Goal: Task Accomplishment & Management: Manage account settings

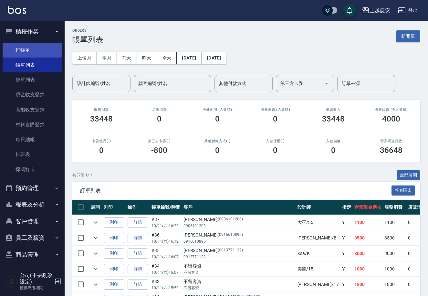
click at [26, 48] on link "打帳單" at bounding box center [32, 50] width 59 height 15
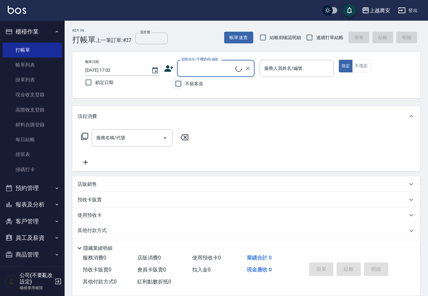
click at [180, 84] on input "不留客資" at bounding box center [179, 84] width 14 height 14
checkbox input "true"
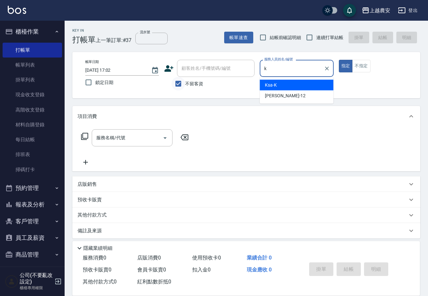
type input "Ksa-K"
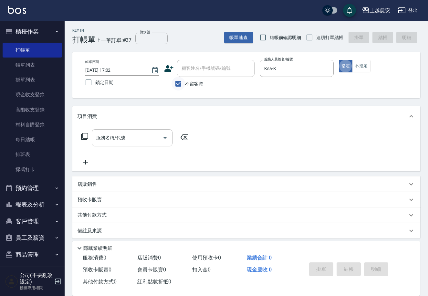
type button "true"
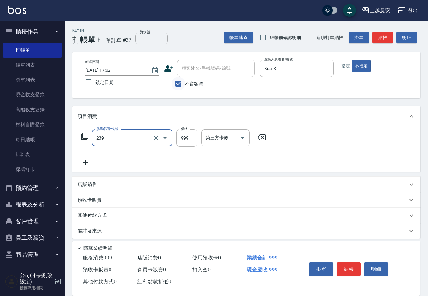
type input "頭皮SPA洗髮(239)"
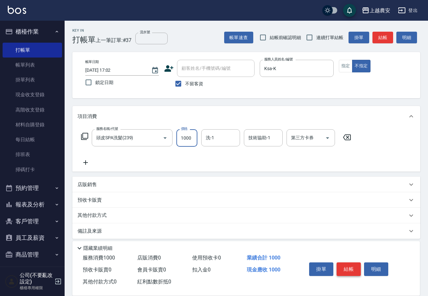
type input "1000"
click at [350, 269] on button "結帳" at bounding box center [349, 269] width 24 height 14
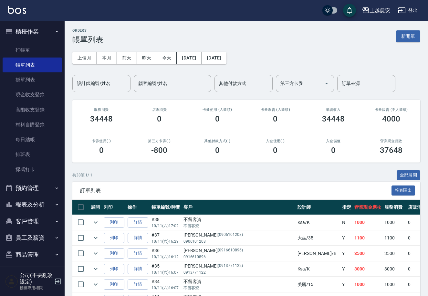
drag, startPoint x: 28, startPoint y: 46, endPoint x: 22, endPoint y: 263, distance: 216.6
click at [28, 46] on link "打帳單" at bounding box center [32, 50] width 59 height 15
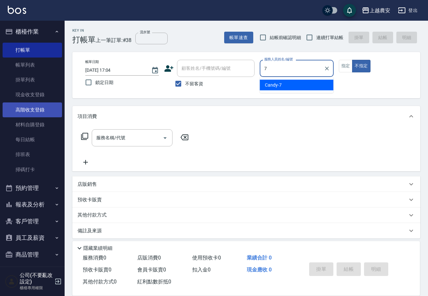
type input "Candy-7"
type button "false"
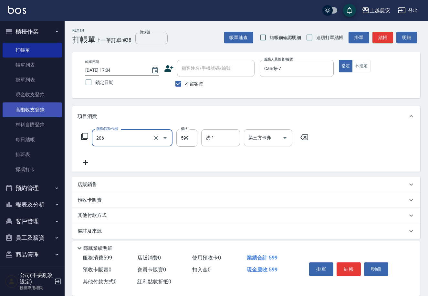
type input "洗+剪(206)"
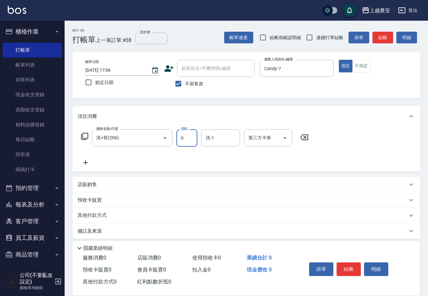
drag, startPoint x: 179, startPoint y: 137, endPoint x: 190, endPoint y: 134, distance: 11.1
click at [190, 134] on input "0" at bounding box center [186, 137] width 21 height 17
type input "700"
click at [350, 269] on button "結帳" at bounding box center [349, 269] width 24 height 14
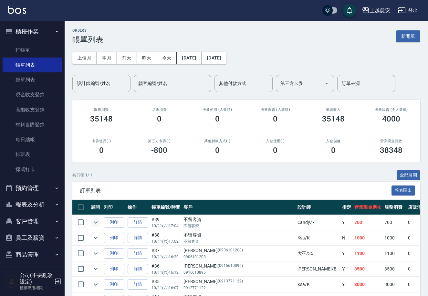
click at [97, 224] on icon "expand row" at bounding box center [96, 222] width 8 height 8
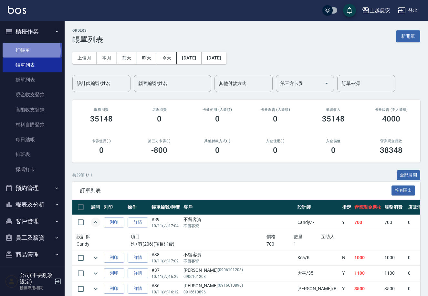
click at [30, 51] on link "打帳單" at bounding box center [32, 50] width 59 height 15
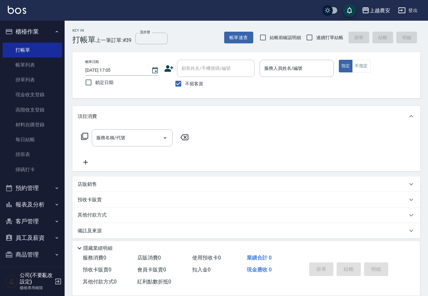
drag, startPoint x: 186, startPoint y: 85, endPoint x: 193, endPoint y: 68, distance: 17.8
click at [186, 84] on span "不留客資" at bounding box center [194, 83] width 18 height 7
click at [185, 84] on input "不留客資" at bounding box center [179, 84] width 14 height 14
checkbox input "false"
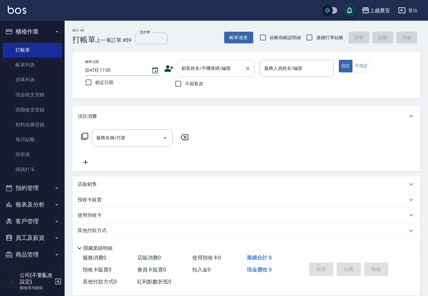
click at [193, 68] on div "顧客姓名/手機號碼/編號 顧客姓名/手機號碼/編號" at bounding box center [216, 68] width 78 height 17
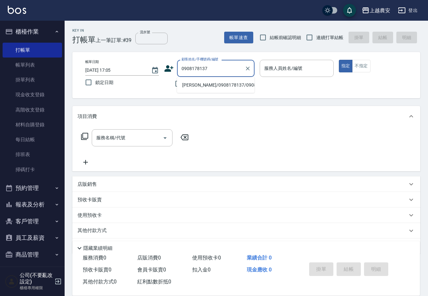
click at [204, 84] on li "林拉拉/0908178137/0908178137" at bounding box center [216, 85] width 78 height 11
type input "林拉拉/0908178137/0908178137"
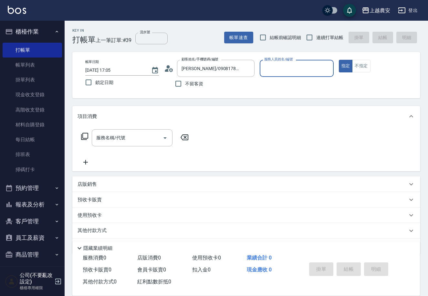
type input "Candy-7"
click at [132, 144] on div "服務名稱/代號" at bounding box center [132, 137] width 81 height 17
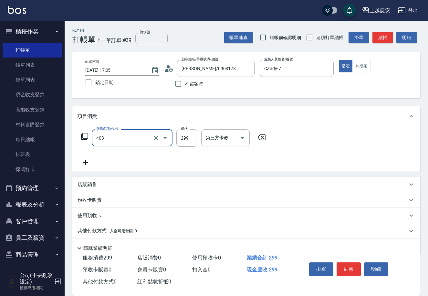
type input "剪髮(403)"
type input "300"
click at [344, 266] on button "結帳" at bounding box center [349, 269] width 24 height 14
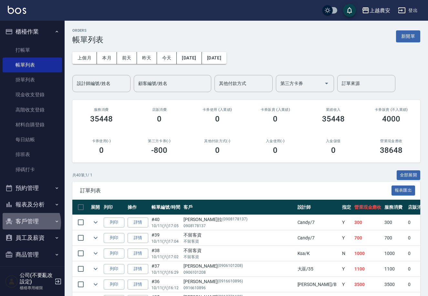
click at [29, 223] on button "客戶管理" at bounding box center [32, 221] width 59 height 17
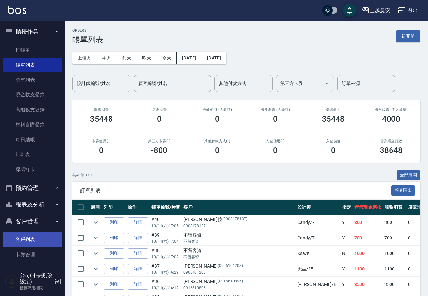
drag, startPoint x: 34, startPoint y: 241, endPoint x: 38, endPoint y: 238, distance: 5.1
click at [34, 242] on link "客戶列表" at bounding box center [32, 239] width 59 height 15
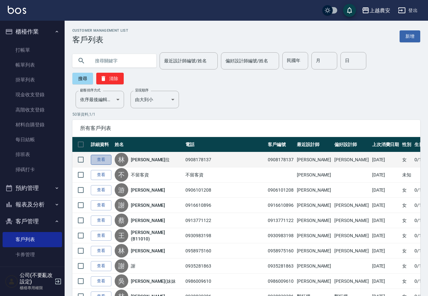
click at [104, 155] on link "查看" at bounding box center [101, 160] width 21 height 10
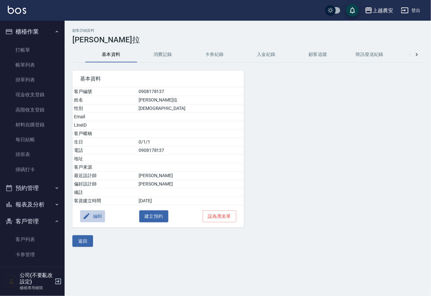
click at [99, 215] on button "編輯" at bounding box center [92, 216] width 25 height 12
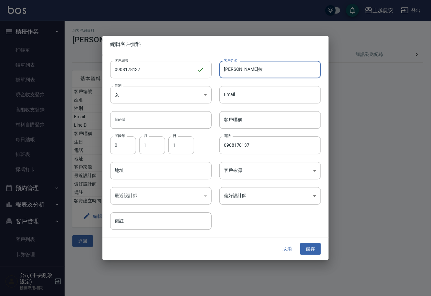
click at [244, 69] on input "林拉拉" at bounding box center [269, 69] width 101 height 17
type input "林拉拉(KITTY)"
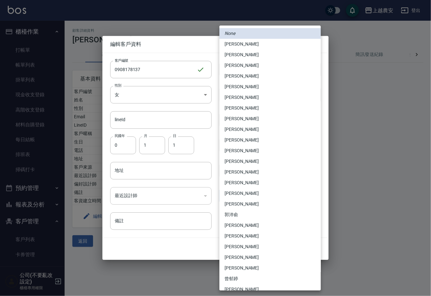
click at [254, 200] on body "上越農安 登出 櫃檯作業 打帳單 帳單列表 掛單列表 現金收支登錄 高階收支登錄 材料自購登錄 每日結帳 排班表 掃碼打卡 預約管理 預約管理 單日預約紀錄 …" at bounding box center [215, 148] width 431 height 296
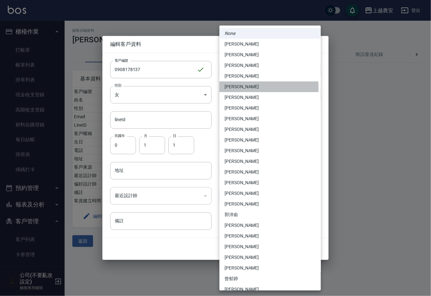
click at [230, 88] on li "[PERSON_NAME]" at bounding box center [269, 86] width 101 height 11
type input "3c7de66b-ac28-4d1a-9811-7c65561d39c4"
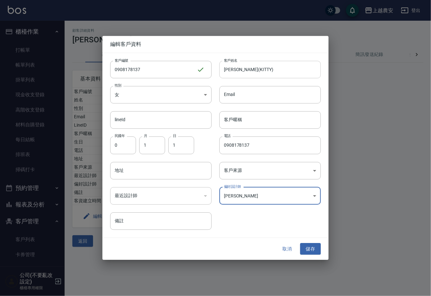
click at [238, 70] on input "林拉拉(KITTY)" at bounding box center [269, 69] width 101 height 17
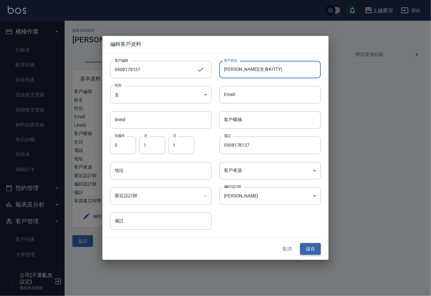
type input "[PERSON_NAME](全身KITTY)"
click at [309, 248] on button "儲存" at bounding box center [310, 249] width 21 height 12
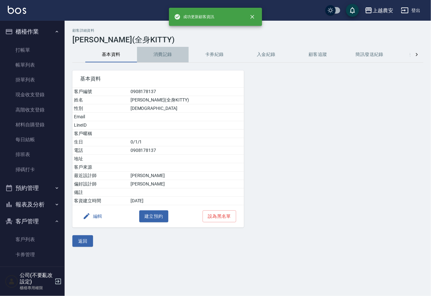
click at [166, 55] on button "消費記錄" at bounding box center [163, 55] width 52 height 16
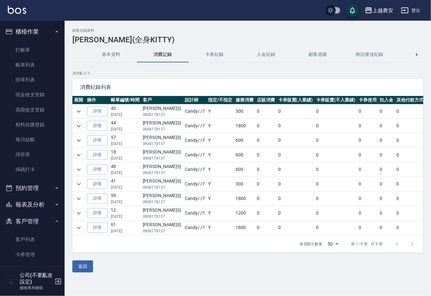
click at [78, 125] on icon "expand row" at bounding box center [79, 126] width 8 height 8
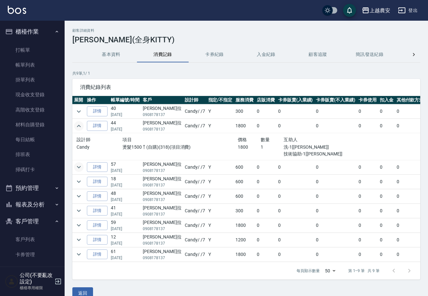
click at [79, 166] on icon "expand row" at bounding box center [79, 167] width 8 height 8
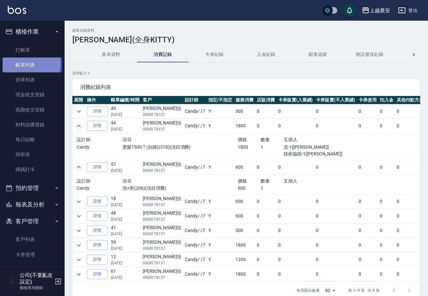
click at [26, 64] on link "帳單列表" at bounding box center [32, 65] width 59 height 15
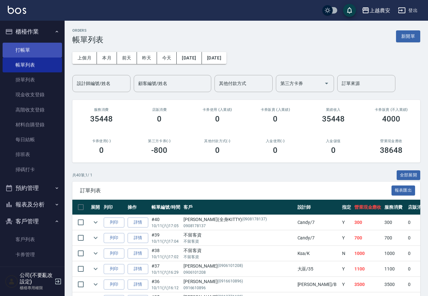
click at [25, 49] on link "打帳單" at bounding box center [32, 50] width 59 height 15
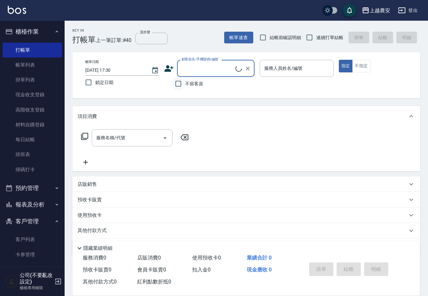
click at [182, 88] on input "不留客資" at bounding box center [179, 84] width 14 height 14
checkbox input "true"
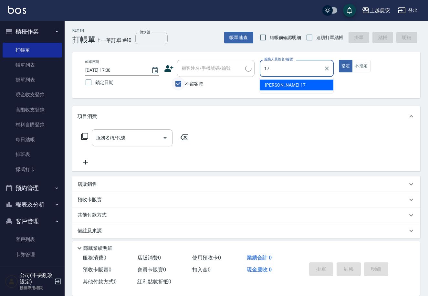
type input "17"
type button "true"
type input "洪美蓉-17"
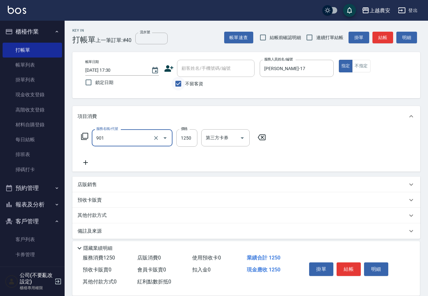
type input "修手指甲(901)"
type input "1100"
click at [351, 268] on button "結帳" at bounding box center [349, 269] width 24 height 14
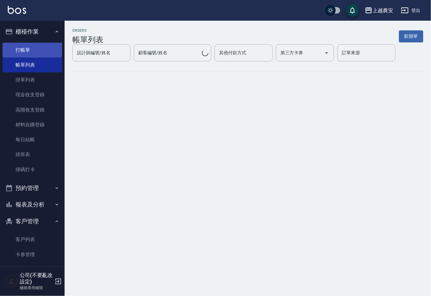
click at [32, 51] on link "打帳單" at bounding box center [32, 50] width 59 height 15
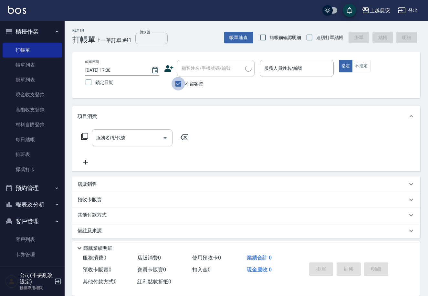
click at [179, 84] on input "不留客資" at bounding box center [179, 84] width 14 height 14
checkbox input "false"
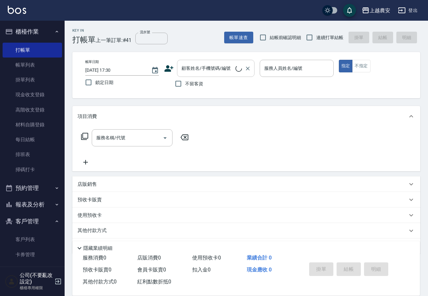
click at [180, 70] on div "顧客姓名/手機號碼/編號" at bounding box center [216, 68] width 78 height 17
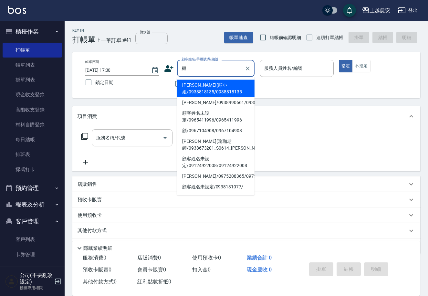
click at [200, 91] on li "顧雲(顧小姐/0938818135/0938818135" at bounding box center [216, 88] width 78 height 17
type input "顧雲(顧小姐/0938818135/0938818135"
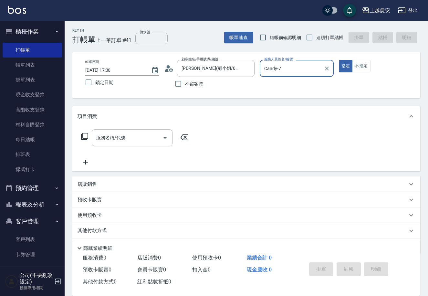
type input "Candy-7"
click at [120, 132] on input "服務名稱/代號" at bounding box center [127, 137] width 65 height 11
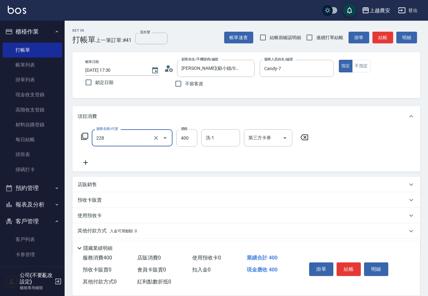
type input "洗髮(228)"
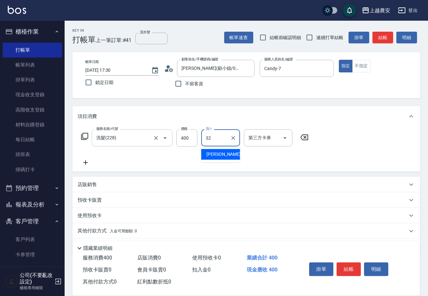
type input "林品妤-32"
click at [343, 268] on button "結帳" at bounding box center [349, 269] width 24 height 14
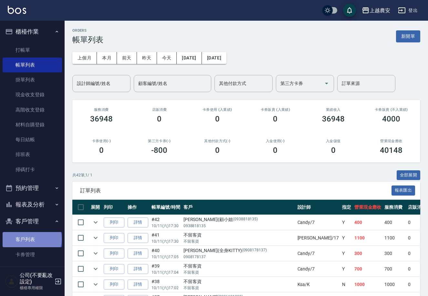
click at [31, 239] on link "客戶列表" at bounding box center [32, 239] width 59 height 15
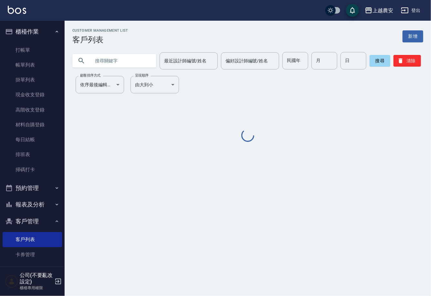
click at [116, 57] on input "text" at bounding box center [120, 60] width 61 height 17
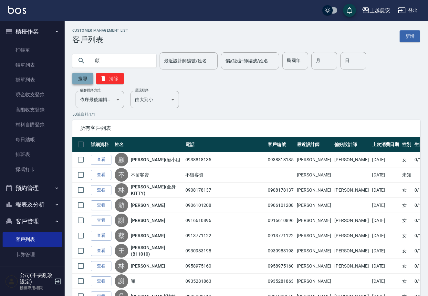
type input "顧"
click at [93, 73] on button "搜尋" at bounding box center [82, 79] width 21 height 12
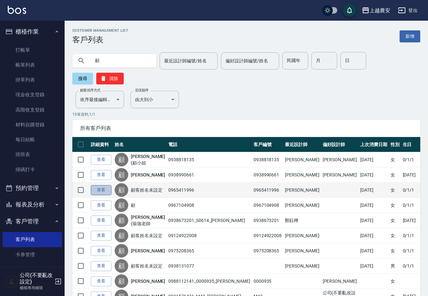
click at [107, 185] on link "查看" at bounding box center [101, 190] width 21 height 10
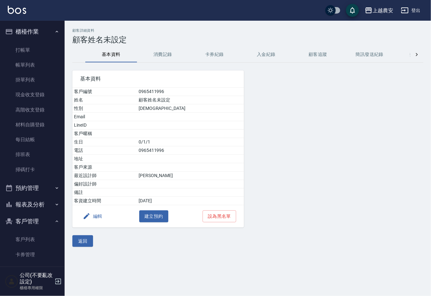
click at [159, 56] on button "消費記錄" at bounding box center [163, 55] width 52 height 16
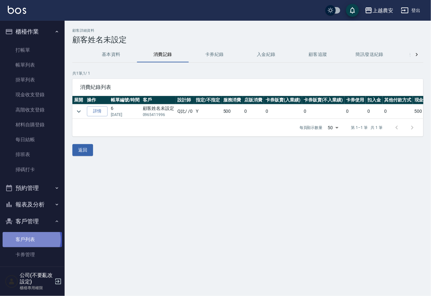
click at [31, 239] on link "客戶列表" at bounding box center [32, 239] width 59 height 15
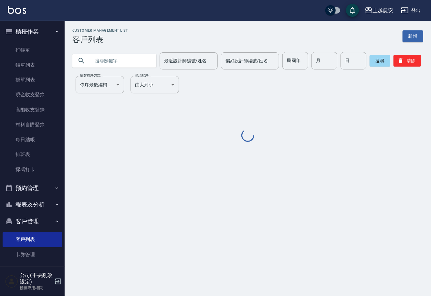
click at [120, 65] on input "text" at bounding box center [120, 60] width 61 height 17
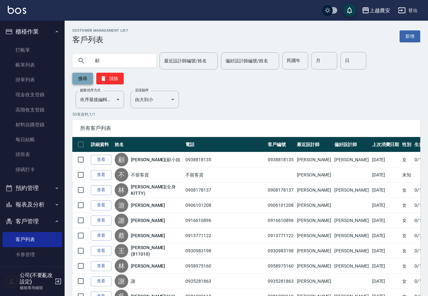
type input "顧"
click at [93, 73] on button "搜尋" at bounding box center [82, 79] width 21 height 12
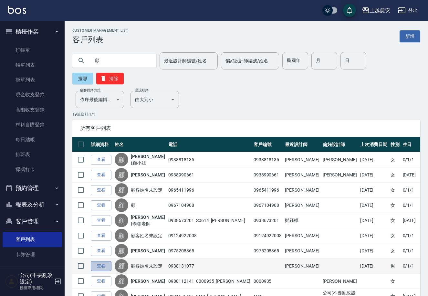
click at [93, 261] on link "查看" at bounding box center [101, 266] width 21 height 10
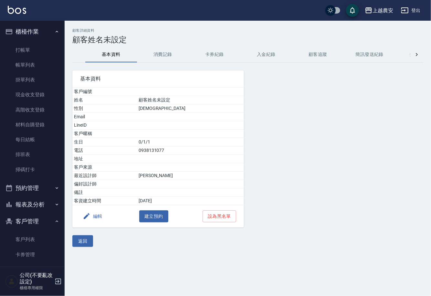
click at [168, 54] on button "消費記錄" at bounding box center [163, 55] width 52 height 16
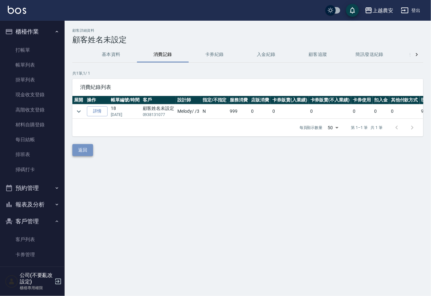
click at [82, 155] on button "返回" at bounding box center [82, 150] width 21 height 12
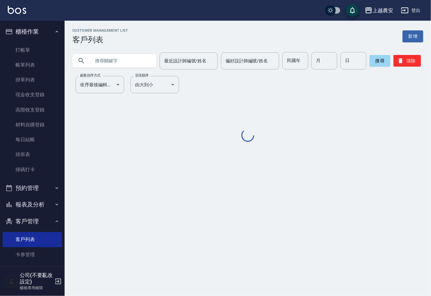
click at [116, 61] on input "text" at bounding box center [120, 60] width 61 height 17
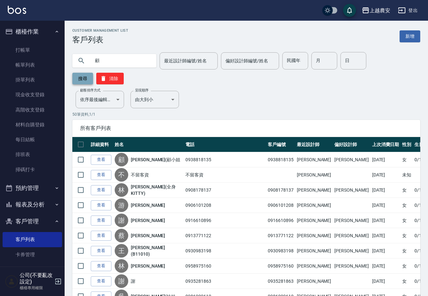
type input "顧"
click at [93, 73] on button "搜尋" at bounding box center [82, 79] width 21 height 12
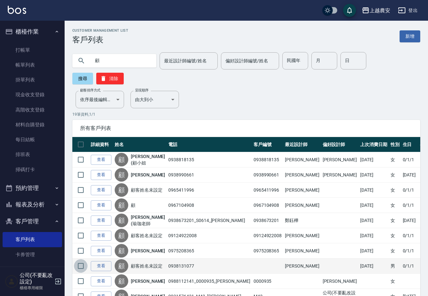
click at [79, 259] on input "checkbox" at bounding box center [81, 266] width 14 height 14
checkbox input "true"
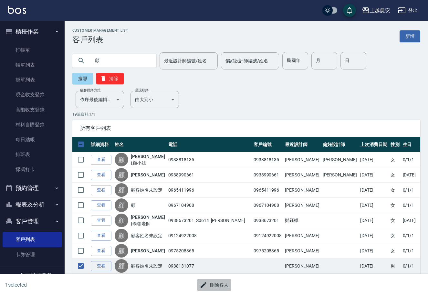
click at [217, 285] on button "刪除客人" at bounding box center [214, 285] width 34 height 12
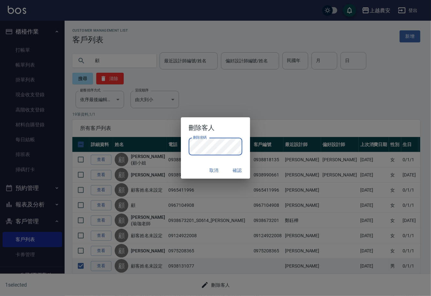
click at [241, 171] on button "確認" at bounding box center [237, 170] width 21 height 12
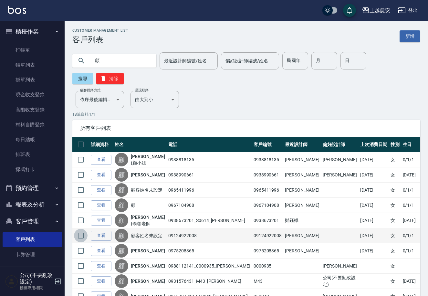
click at [82, 229] on input "checkbox" at bounding box center [81, 236] width 14 height 14
checkbox input "true"
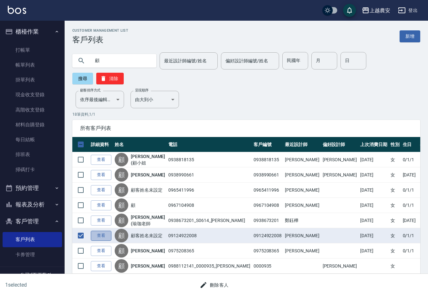
click at [101, 231] on link "查看" at bounding box center [101, 236] width 21 height 10
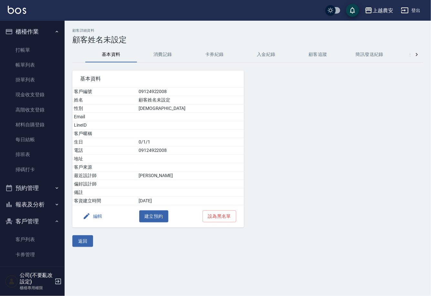
click at [165, 54] on button "消費記錄" at bounding box center [163, 55] width 52 height 16
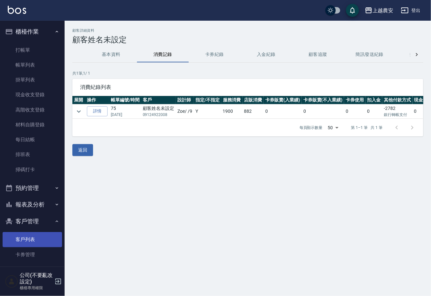
click at [39, 237] on link "客戶列表" at bounding box center [32, 239] width 59 height 15
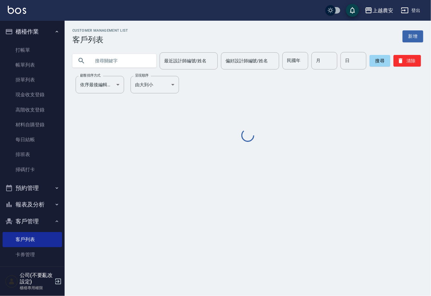
click at [100, 64] on input "text" at bounding box center [120, 60] width 61 height 17
type input "顧"
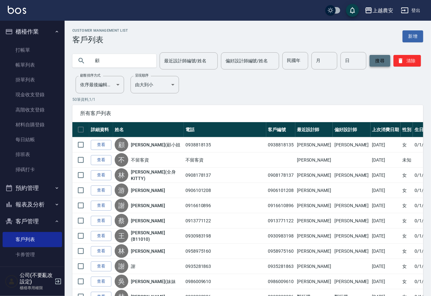
drag, startPoint x: 376, startPoint y: 65, endPoint x: 371, endPoint y: 62, distance: 5.6
click at [375, 64] on button "搜尋" at bounding box center [380, 61] width 21 height 12
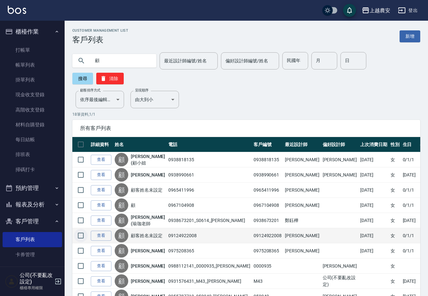
click at [79, 229] on input "checkbox" at bounding box center [81, 236] width 14 height 14
checkbox input "true"
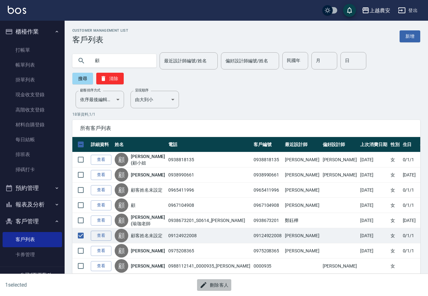
click at [221, 285] on button "刪除客人" at bounding box center [214, 285] width 34 height 12
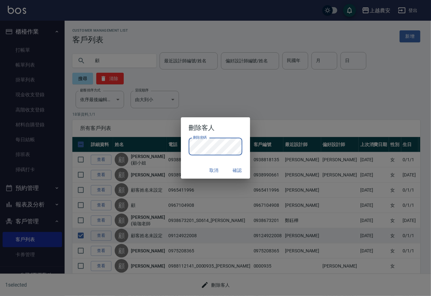
click at [237, 170] on button "確認" at bounding box center [237, 170] width 21 height 12
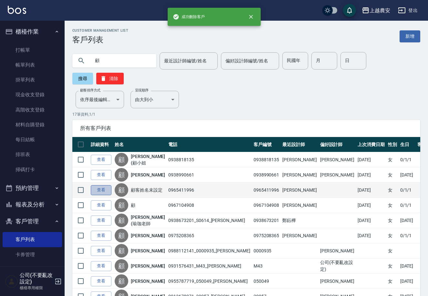
click at [103, 185] on link "查看" at bounding box center [101, 190] width 21 height 10
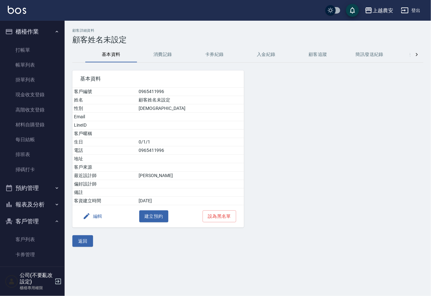
click at [156, 49] on button "消費記錄" at bounding box center [163, 55] width 52 height 16
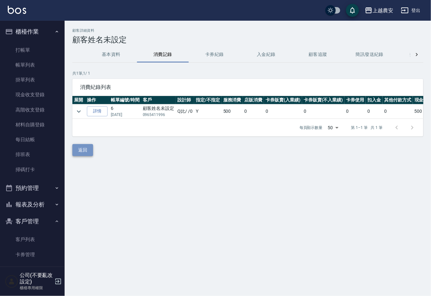
click at [81, 156] on button "返回" at bounding box center [82, 150] width 21 height 12
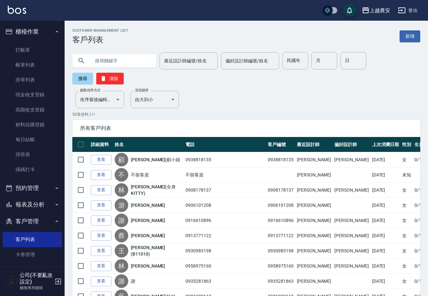
click at [105, 64] on input "text" at bounding box center [120, 60] width 61 height 17
type input "顧"
click at [93, 73] on button "搜尋" at bounding box center [82, 79] width 21 height 12
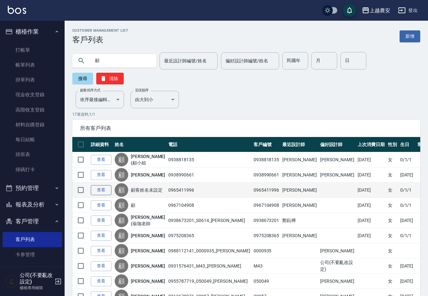
click at [106, 185] on link "查看" at bounding box center [101, 190] width 21 height 10
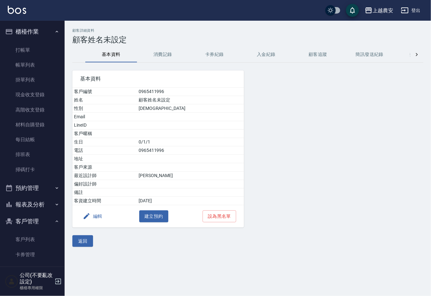
click at [101, 209] on div "編輯 建立預約 設為黑名單" at bounding box center [158, 216] width 172 height 22
click at [98, 213] on button "編輯" at bounding box center [92, 216] width 25 height 12
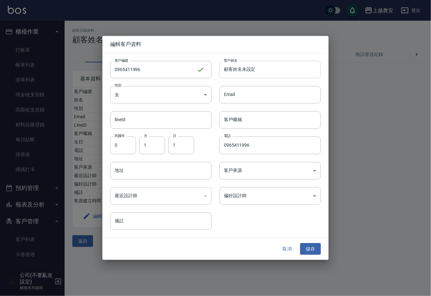
click at [258, 72] on input "顧客姓名未設定" at bounding box center [269, 69] width 101 height 17
type input "顧"
click at [309, 248] on button "儲存" at bounding box center [310, 249] width 21 height 12
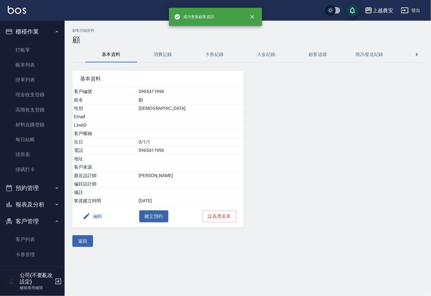
click at [165, 55] on button "消費記錄" at bounding box center [163, 55] width 52 height 16
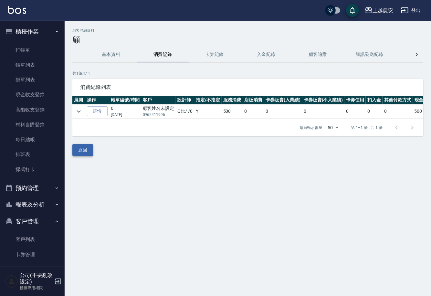
click at [82, 156] on button "返回" at bounding box center [82, 150] width 21 height 12
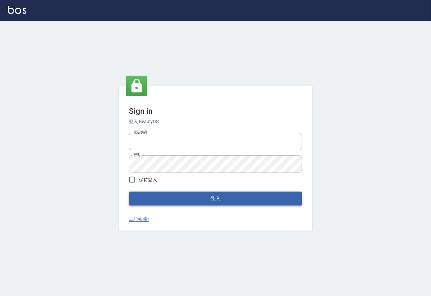
type input "0225929166"
click at [214, 195] on button "登入" at bounding box center [215, 199] width 173 height 14
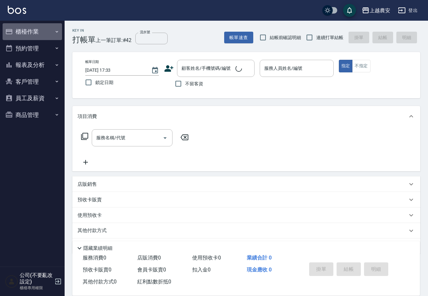
click at [31, 30] on button "櫃檯作業" at bounding box center [32, 31] width 59 height 17
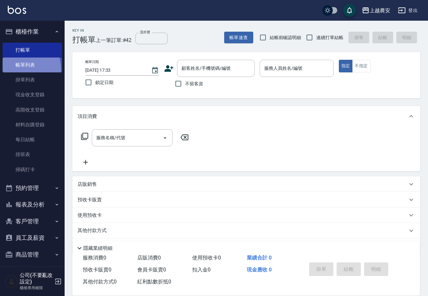
click at [17, 69] on link "帳單列表" at bounding box center [32, 65] width 59 height 15
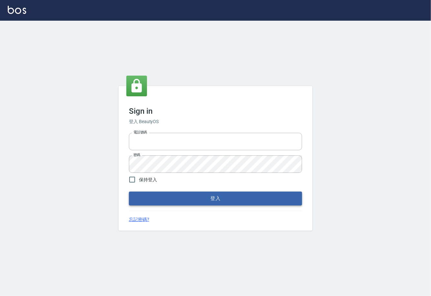
type input "0225929166"
click at [196, 200] on button "登入" at bounding box center [215, 199] width 173 height 14
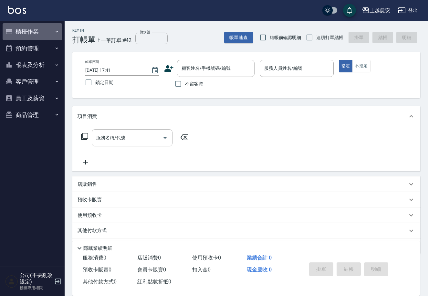
click at [29, 28] on button "櫃檯作業" at bounding box center [32, 31] width 59 height 17
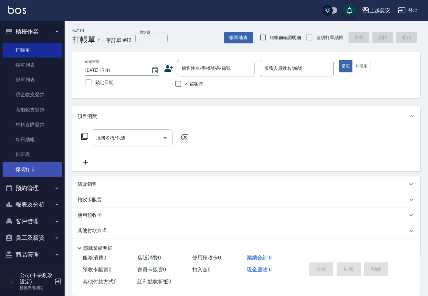
click at [36, 167] on link "掃碼打卡" at bounding box center [32, 169] width 59 height 15
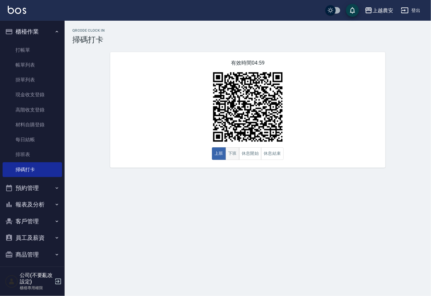
click at [236, 157] on button "下班" at bounding box center [233, 153] width 14 height 13
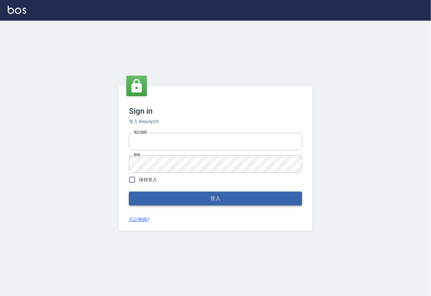
type input "0225929166"
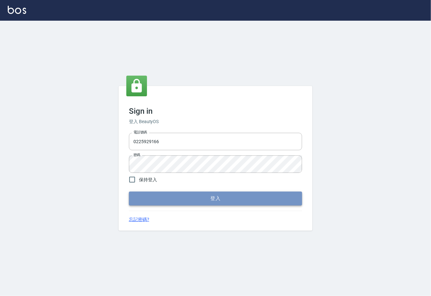
click at [221, 201] on button "登入" at bounding box center [215, 199] width 173 height 14
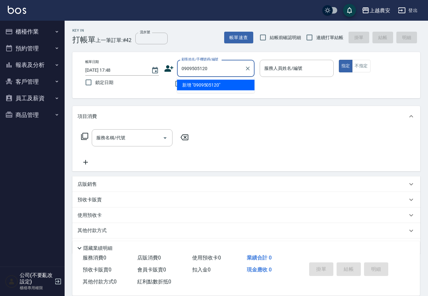
click at [213, 83] on li "新增 "0909505120"" at bounding box center [216, 85] width 78 height 11
type input "0909505120"
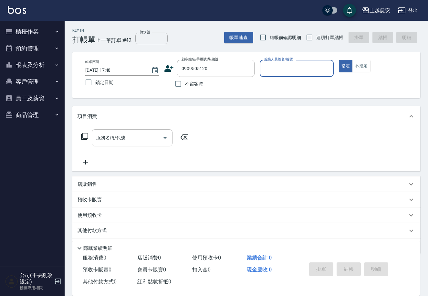
click at [168, 71] on icon at bounding box center [169, 68] width 9 height 6
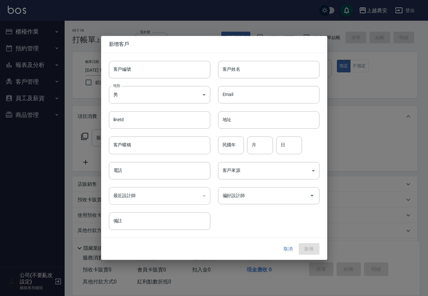
click at [168, 71] on input "客戶編號" at bounding box center [159, 69] width 101 height 17
type input "0909505120"
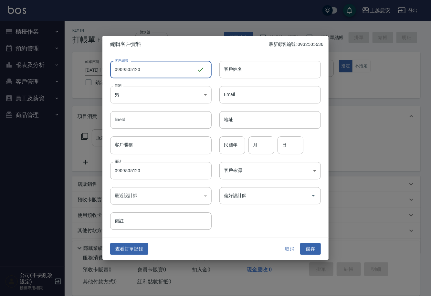
type input "0909505120"
click at [157, 95] on body "上越農安 登出 櫃檯作業 打帳單 帳單列表 掛單列表 現金收支登錄 高階收支登錄 材料自購登錄 每日結帳 排班表 掃碼打卡 預約管理 預約管理 單日預約紀錄 …" at bounding box center [215, 158] width 431 height 316
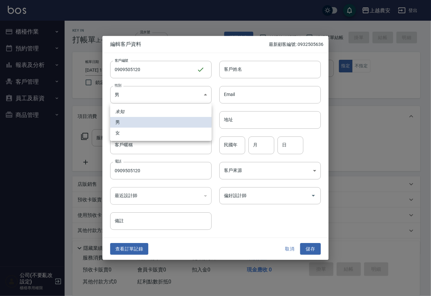
click at [152, 131] on li "女" at bounding box center [160, 133] width 101 height 11
type input "[DEMOGRAPHIC_DATA]"
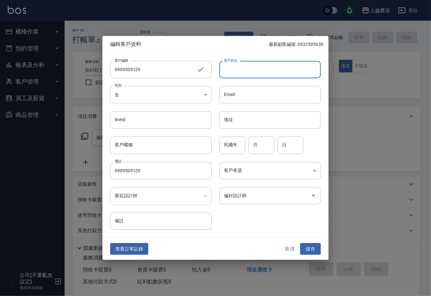
click at [233, 72] on input "客戶姓名" at bounding box center [269, 69] width 101 height 17
type input "林"
click at [317, 251] on button "儲存" at bounding box center [310, 249] width 21 height 12
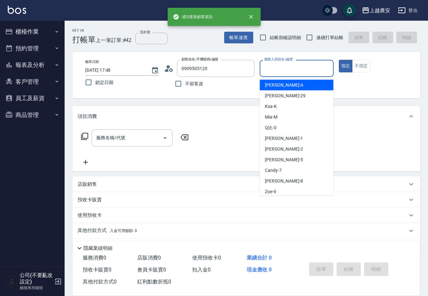
click at [281, 68] on div "服務人員姓名/編號 服務人員姓名/編號" at bounding box center [297, 68] width 74 height 17
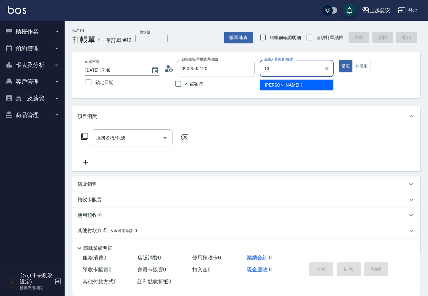
type input "Nana-13"
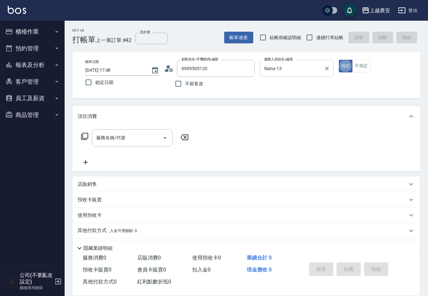
type button "true"
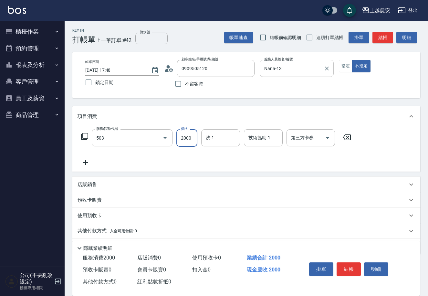
type input "染髮1500↑(503)"
type input "林品妤-32"
click at [348, 268] on button "結帳" at bounding box center [349, 269] width 24 height 14
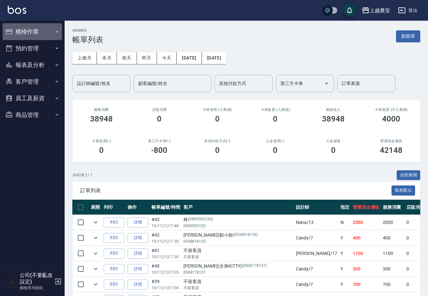
click at [36, 37] on button "櫃檯作業" at bounding box center [32, 31] width 59 height 17
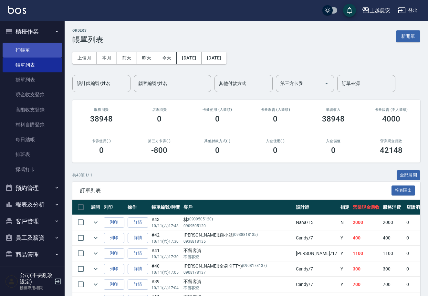
click at [35, 49] on link "打帳單" at bounding box center [32, 50] width 59 height 15
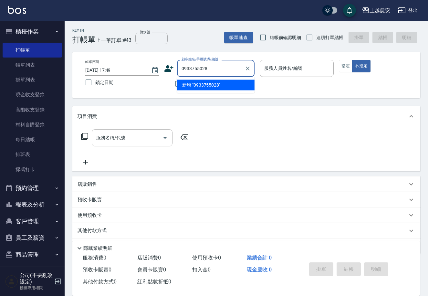
drag, startPoint x: 211, startPoint y: 86, endPoint x: 173, endPoint y: 72, distance: 40.7
click at [211, 86] on li "新增 "0933755028"" at bounding box center [216, 85] width 78 height 11
type input "0933755028"
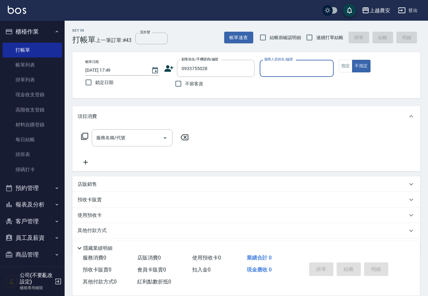
click at [170, 69] on icon at bounding box center [169, 69] width 10 height 10
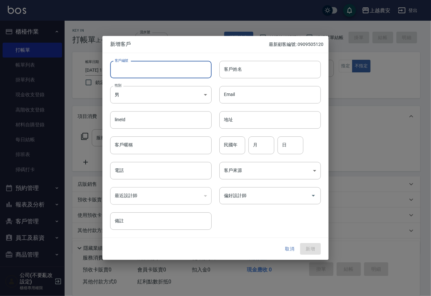
click at [170, 69] on input "客戶編號" at bounding box center [160, 69] width 101 height 17
type input "0933755028"
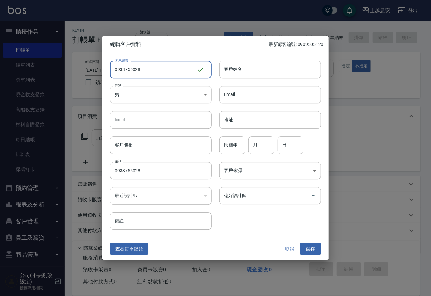
type input "0933755028"
click at [132, 95] on body "上越農安 登出 櫃檯作業 打帳單 帳單列表 掛單列表 現金收支登錄 高階收支登錄 材料自購登錄 每日結帳 排班表 掃碼打卡 預約管理 預約管理 單日預約紀錄 …" at bounding box center [215, 157] width 431 height 315
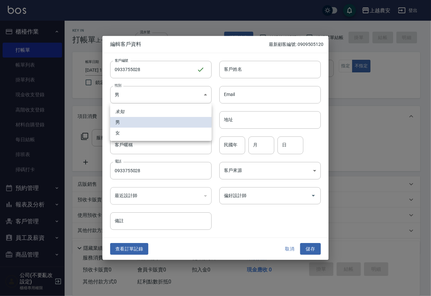
click at [136, 135] on li "女" at bounding box center [160, 133] width 101 height 11
type input "[DEMOGRAPHIC_DATA]"
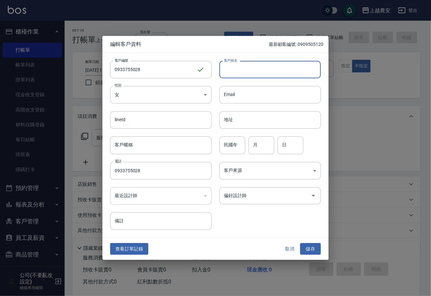
click at [246, 75] on input "客戶姓名" at bounding box center [269, 69] width 101 height 17
type input "林"
click at [312, 247] on button "儲存" at bounding box center [310, 249] width 21 height 12
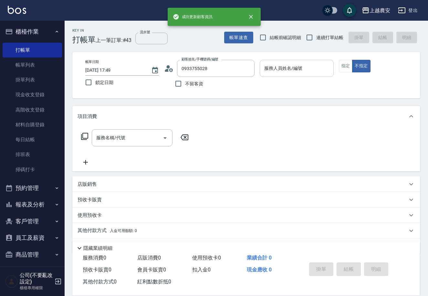
click at [297, 66] on div "服務人員姓名/編號 服務人員姓名/編號" at bounding box center [297, 68] width 74 height 17
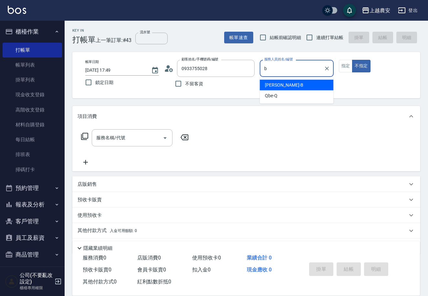
type input "美雅-B"
type button "false"
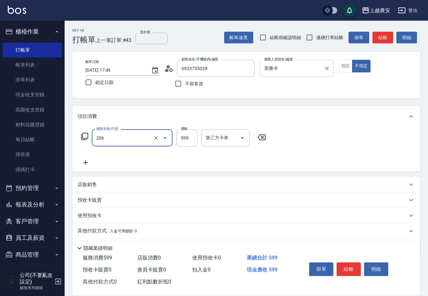
type input "洗+剪(206)"
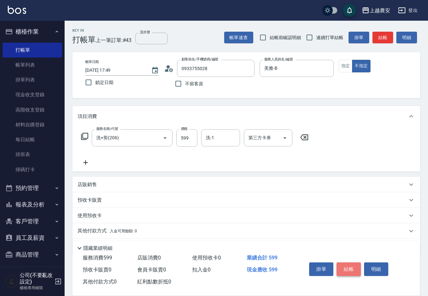
click at [354, 268] on button "結帳" at bounding box center [349, 269] width 24 height 14
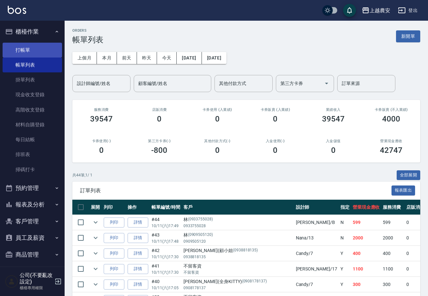
click at [19, 53] on link "打帳單" at bounding box center [32, 50] width 59 height 15
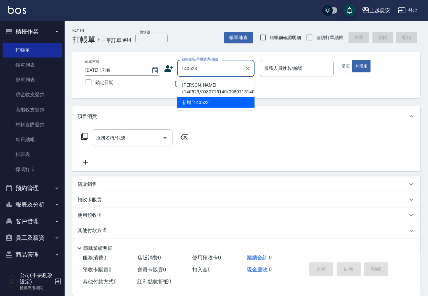
click at [193, 85] on li "[PERSON_NAME](140523/0980715140/0980715140" at bounding box center [216, 88] width 78 height 17
type input "[PERSON_NAME](140523/0980715140/0980715140"
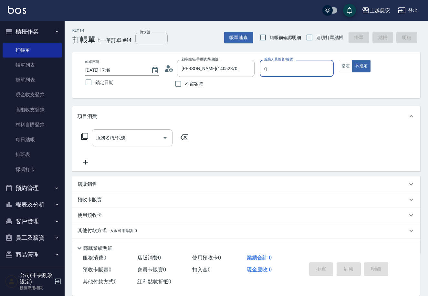
type input "Qbe-Q"
type button "false"
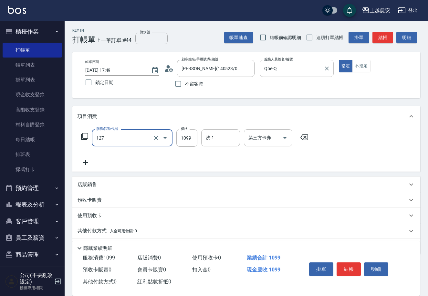
type input "蘊活頭皮(送養髮液)(127)"
click at [346, 264] on button "結帳" at bounding box center [349, 269] width 24 height 14
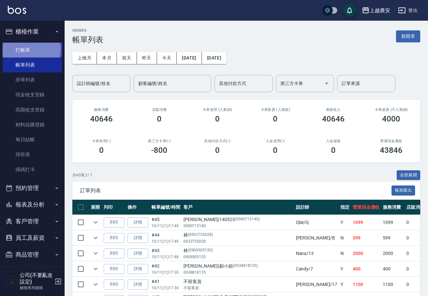
click at [30, 49] on link "打帳單" at bounding box center [32, 50] width 59 height 15
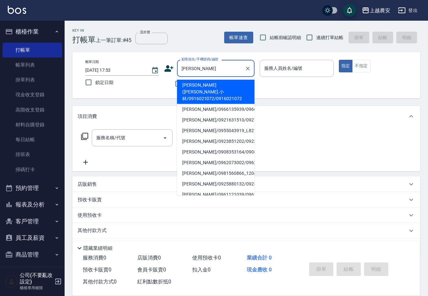
click at [206, 83] on li "[PERSON_NAME]([PERSON_NAME].小林/0916021072/0916021072" at bounding box center [216, 92] width 78 height 24
type input "[PERSON_NAME]([PERSON_NAME].小林/0916021072/0916021072"
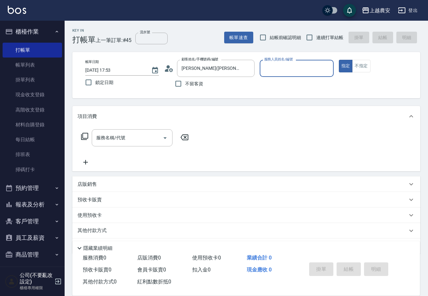
type input "Q比-0"
click at [155, 136] on input "服務名稱/代號" at bounding box center [127, 137] width 65 height 11
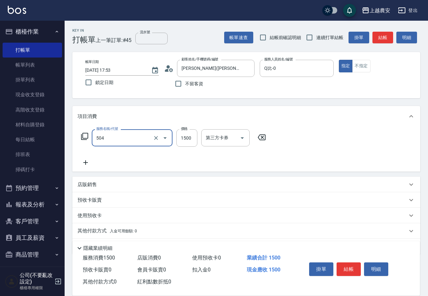
type input "染髮1500↓(504)"
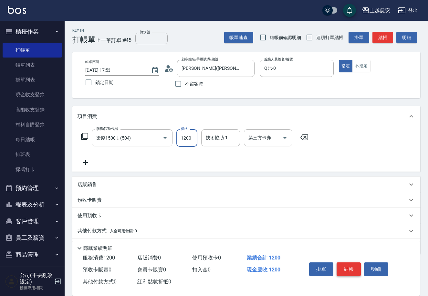
type input "1200"
click at [342, 268] on button "結帳" at bounding box center [349, 269] width 24 height 14
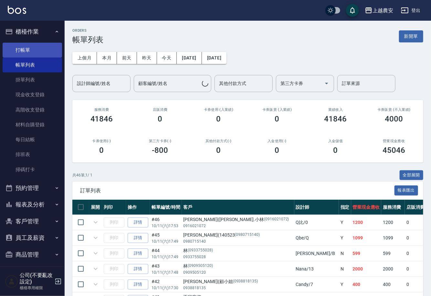
click at [26, 54] on link "打帳單" at bounding box center [32, 50] width 59 height 15
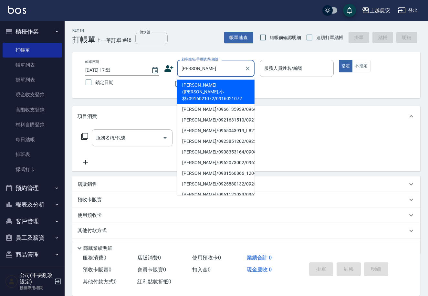
click at [203, 86] on li "[PERSON_NAME]([PERSON_NAME].小林/0916021072/0916021072" at bounding box center [216, 92] width 78 height 24
type input "[PERSON_NAME]([PERSON_NAME].小林/0916021072/0916021072"
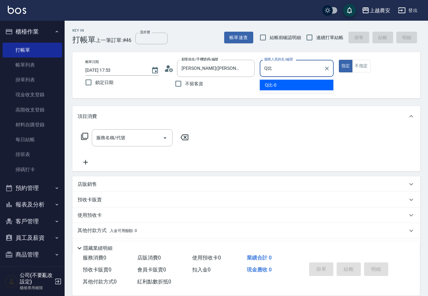
type input "Q"
type input "美麗-15"
type button "true"
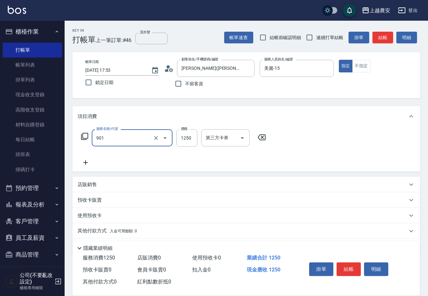
type input "修手指甲(901)"
type input "1100"
click at [349, 266] on button "結帳" at bounding box center [349, 269] width 24 height 14
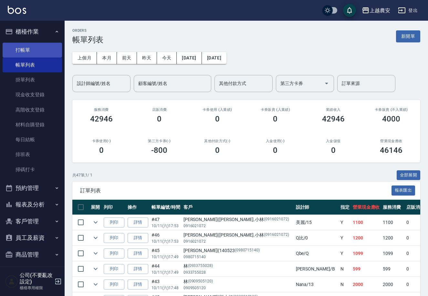
click at [13, 48] on link "打帳單" at bounding box center [32, 50] width 59 height 15
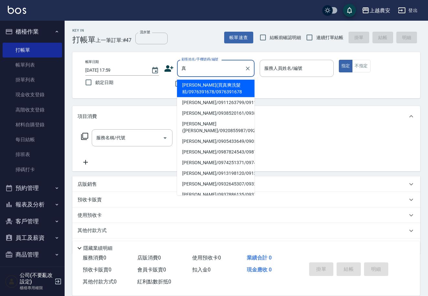
click at [196, 86] on li "[PERSON_NAME](買真爽洗髮精/0976391678/0976391678" at bounding box center [216, 88] width 78 height 17
type input "[PERSON_NAME](買真爽洗髮精/0976391678/0976391678"
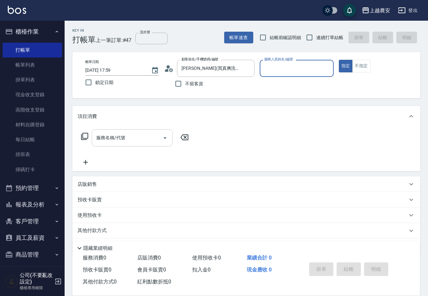
type input "Q比-0"
click at [140, 140] on input "服務名稱/代號" at bounding box center [127, 137] width 65 height 11
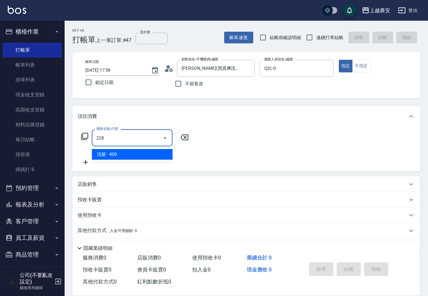
type input "洗髮(228)"
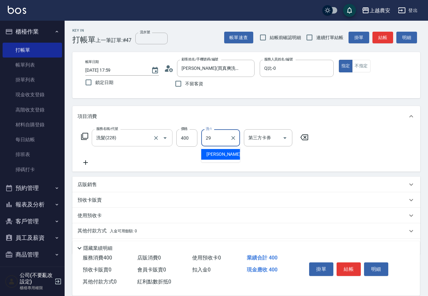
type input "[PERSON_NAME]-29"
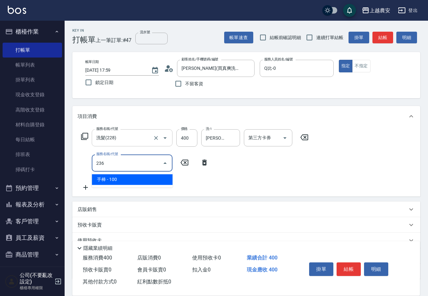
type input "手棒(236)"
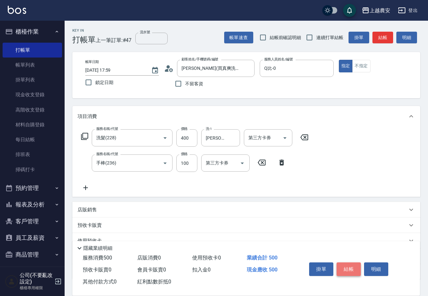
click at [349, 266] on button "結帳" at bounding box center [349, 269] width 24 height 14
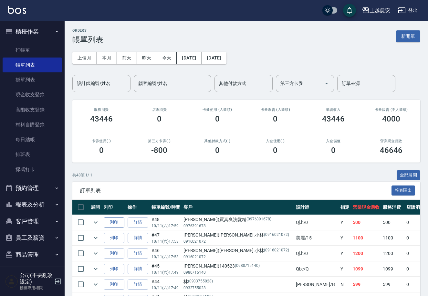
click at [107, 220] on button "列印" at bounding box center [114, 222] width 21 height 10
click at [24, 49] on link "打帳單" at bounding box center [32, 50] width 59 height 15
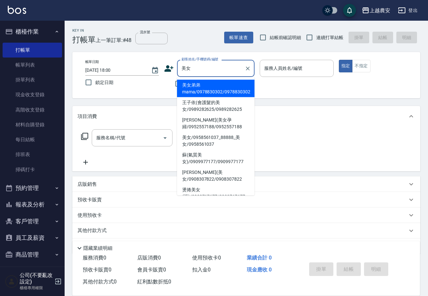
click at [205, 123] on li "[PERSON_NAME](美女孕婦/0952557188/0952557188" at bounding box center [216, 123] width 78 height 17
type input "[PERSON_NAME](美女孕婦/0952557188/0952557188"
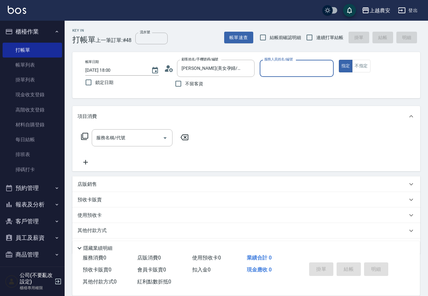
type input "Nana-13"
click at [149, 135] on input "服務名稱/代號" at bounding box center [127, 137] width 65 height 11
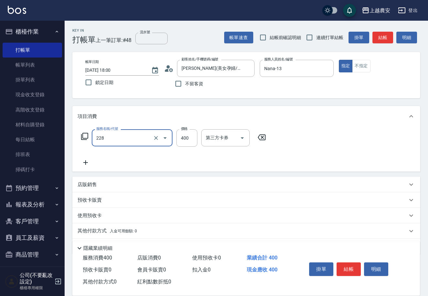
type input "洗髮(228)"
type input "林品妤-32"
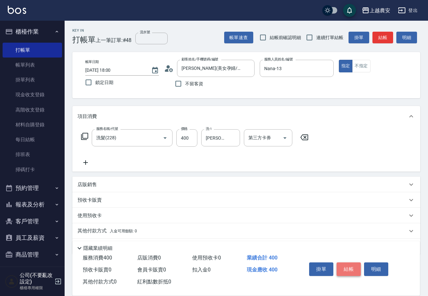
click at [352, 266] on button "結帳" at bounding box center [349, 269] width 24 height 14
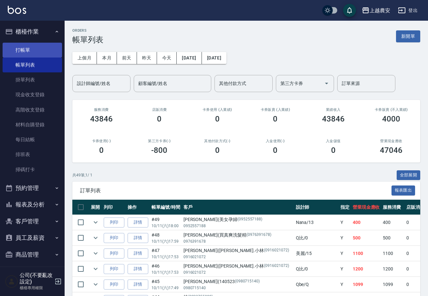
click at [30, 50] on link "打帳單" at bounding box center [32, 50] width 59 height 15
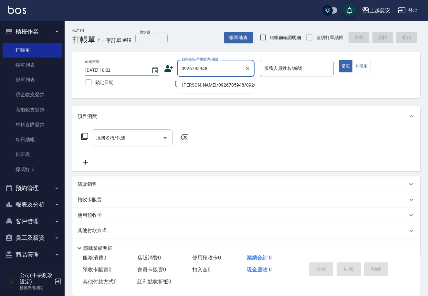
click at [230, 85] on li "蔡/0926785948/0926785948" at bounding box center [216, 85] width 78 height 11
type input "蔡/0926785948/0926785948"
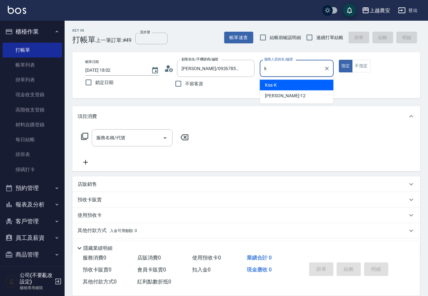
type input "Ksa-K"
type button "true"
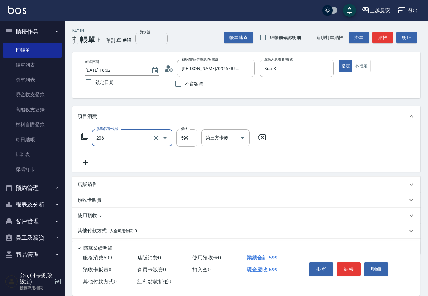
type input "洗+剪(206)"
type input "800"
type input "大巫-35"
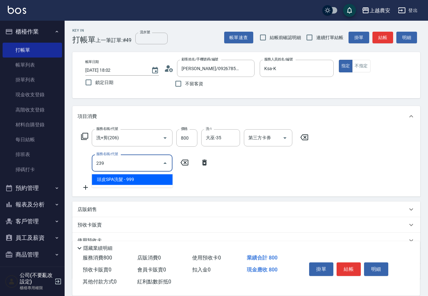
type input "頭皮SPA洗髮(239)"
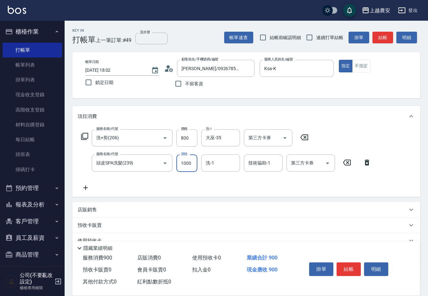
type input "1000"
type input "34"
type input "3"
type input "酪梨-34"
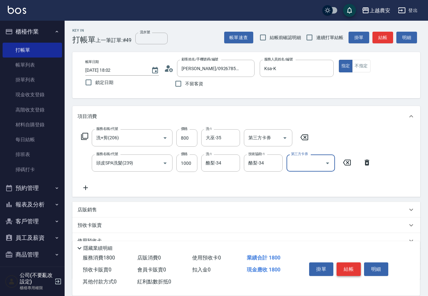
click at [345, 269] on button "結帳" at bounding box center [349, 269] width 24 height 14
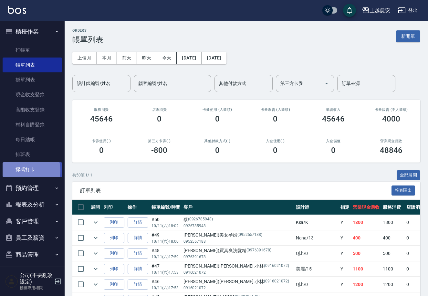
click at [28, 170] on link "掃碼打卡" at bounding box center [32, 169] width 59 height 15
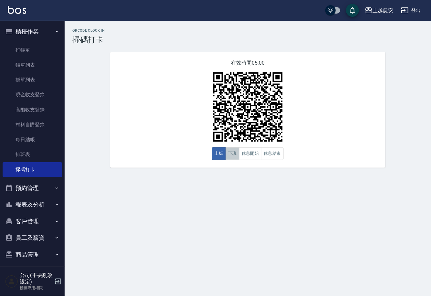
click at [231, 153] on button "下班" at bounding box center [233, 153] width 14 height 13
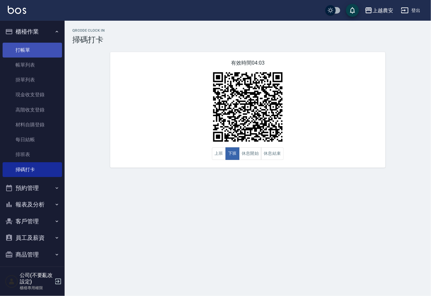
click at [35, 48] on link "打帳單" at bounding box center [32, 50] width 59 height 15
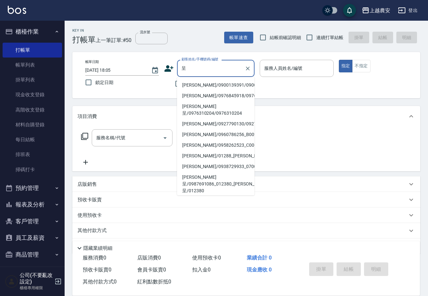
click at [205, 83] on li "鄭呈凱/0900139391/0900139391" at bounding box center [216, 85] width 78 height 11
type input "鄭呈凱/0900139391/0900139391"
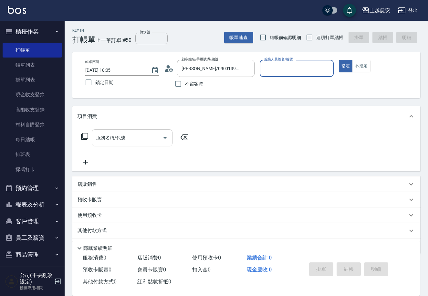
type input "Nana-13"
click at [123, 142] on input "服務名稱/代號" at bounding box center [127, 137] width 65 height 11
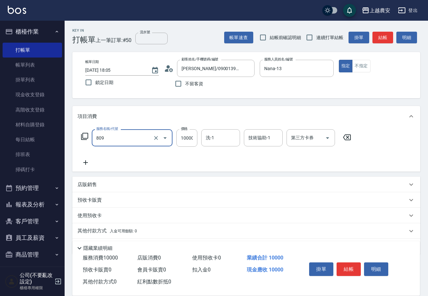
type input "接髮(809)"
type input "5340"
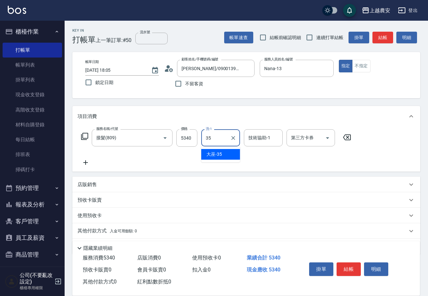
type input "大巫-35"
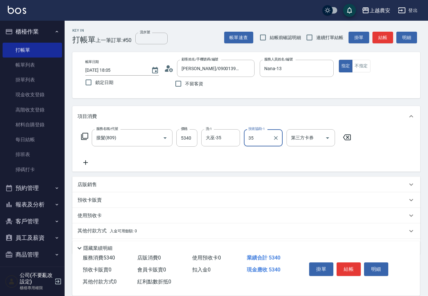
type input "大巫-35"
click at [353, 268] on button "結帳" at bounding box center [349, 269] width 24 height 14
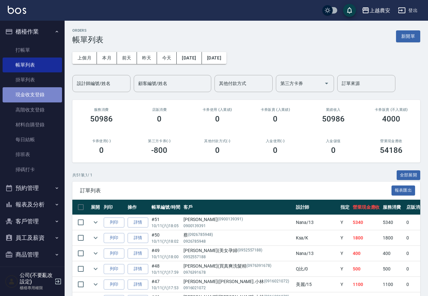
click at [35, 94] on link "現金收支登錄" at bounding box center [32, 94] width 59 height 15
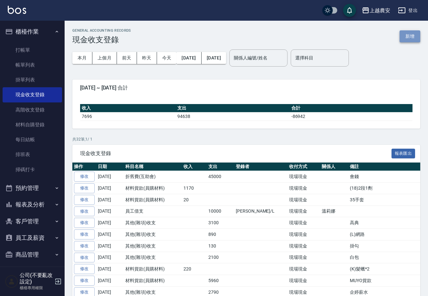
click at [409, 37] on button "新增" at bounding box center [410, 36] width 21 height 12
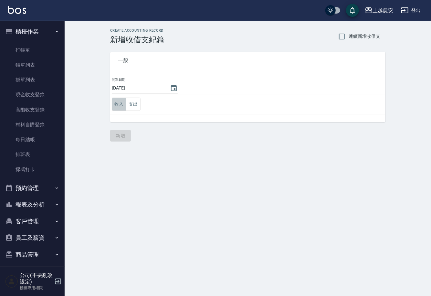
click at [118, 102] on button "收入" at bounding box center [119, 104] width 15 height 13
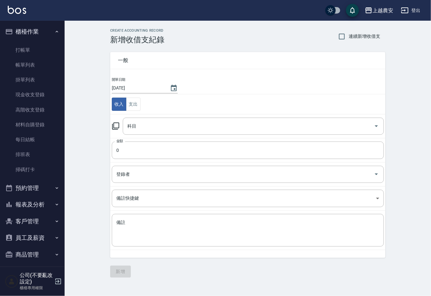
click at [115, 124] on icon at bounding box center [116, 126] width 8 height 8
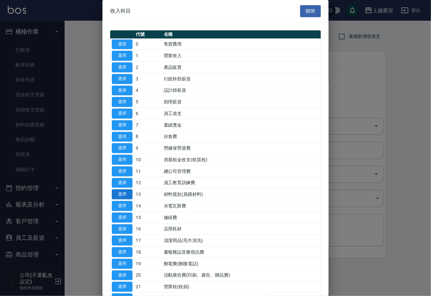
click at [125, 195] on button "選擇" at bounding box center [122, 194] width 21 height 10
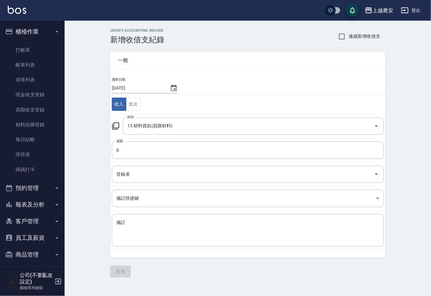
type input "13 材料貨款(員購材料)"
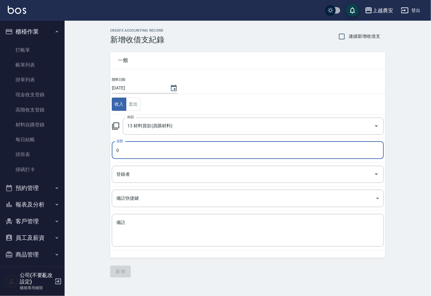
click at [133, 145] on input "0" at bounding box center [248, 150] width 272 height 17
type input "560"
click at [128, 228] on textarea "備註" at bounding box center [247, 230] width 263 height 22
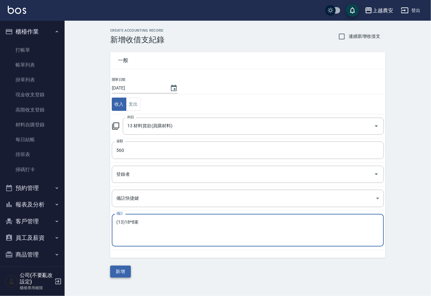
type textarea "(13)18*8束"
click at [123, 270] on button "新增" at bounding box center [120, 272] width 21 height 12
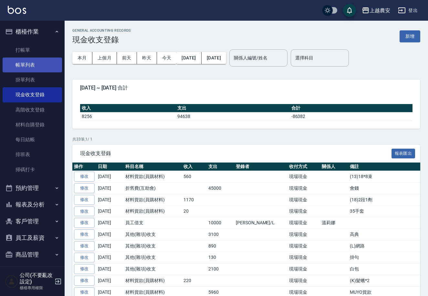
click at [30, 65] on link "帳單列表" at bounding box center [32, 65] width 59 height 15
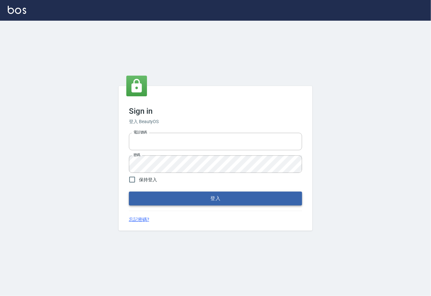
type input "0225929166"
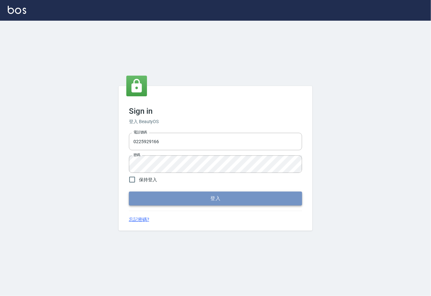
click at [216, 201] on button "登入" at bounding box center [215, 199] width 173 height 14
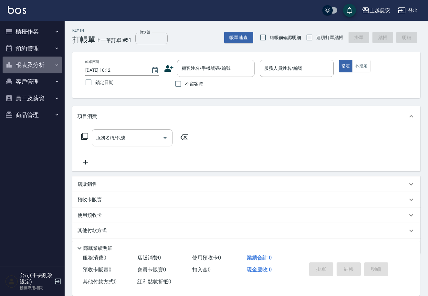
click at [27, 66] on button "報表及分析" at bounding box center [32, 65] width 59 height 17
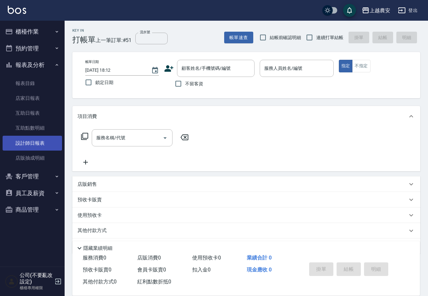
click at [37, 143] on link "設計師日報表" at bounding box center [32, 143] width 59 height 15
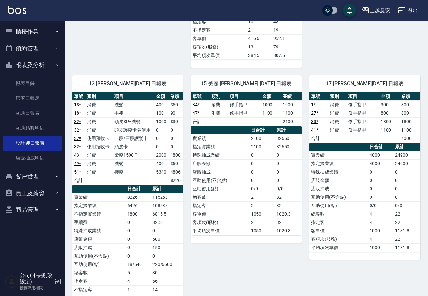
scroll to position [299, 0]
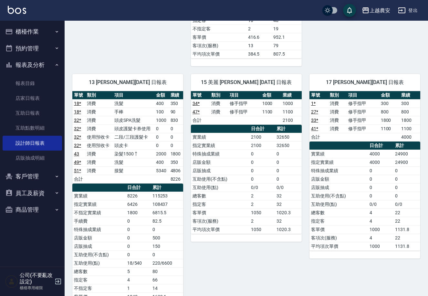
drag, startPoint x: 24, startPoint y: 31, endPoint x: 25, endPoint y: 41, distance: 10.4
click at [24, 31] on button "櫃檯作業" at bounding box center [32, 31] width 59 height 17
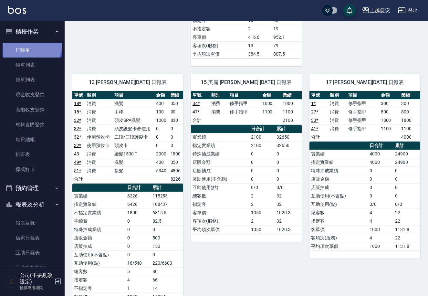
click at [25, 44] on link "打帳單" at bounding box center [32, 50] width 59 height 15
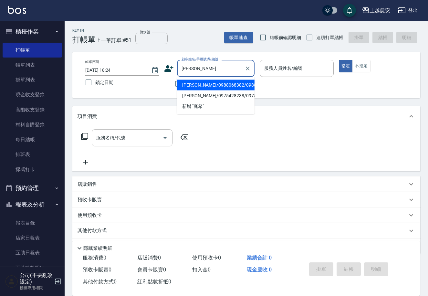
click at [216, 84] on li "[PERSON_NAME]/0988068382/0988068382" at bounding box center [216, 85] width 78 height 11
type input "[PERSON_NAME]/0988068382/0988068382"
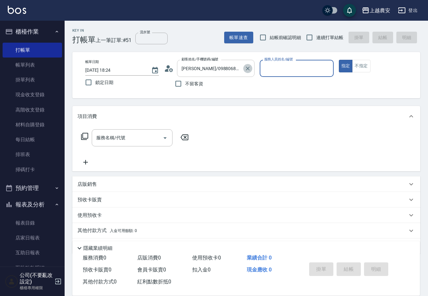
click at [248, 71] on icon "Clear" at bounding box center [248, 68] width 6 height 6
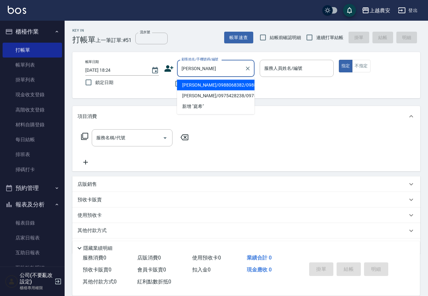
click at [193, 96] on li "[PERSON_NAME]/0975428238/0975428238" at bounding box center [216, 95] width 78 height 11
type input "[PERSON_NAME]/0975428238/0975428238"
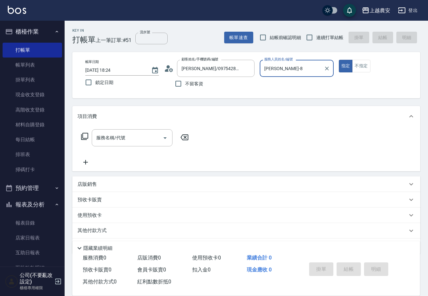
type input "[PERSON_NAME]-8"
click at [118, 138] on div "服務名稱/代號 服務名稱/代號" at bounding box center [132, 137] width 81 height 17
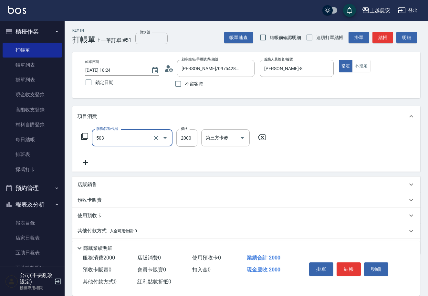
type input "染髮1500↑(503)"
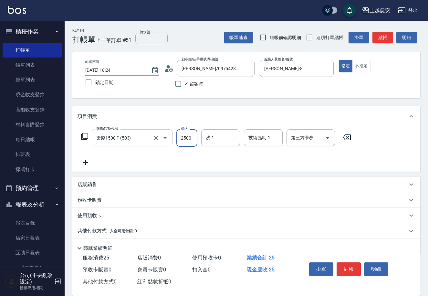
type input "2500"
type input "團團-27"
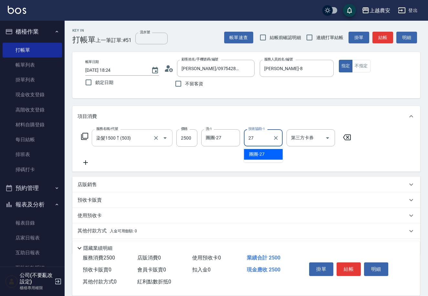
type input "團團-27"
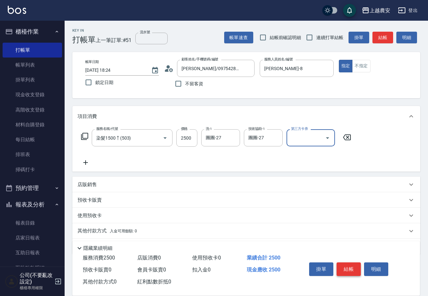
click at [343, 269] on button "結帳" at bounding box center [349, 269] width 24 height 14
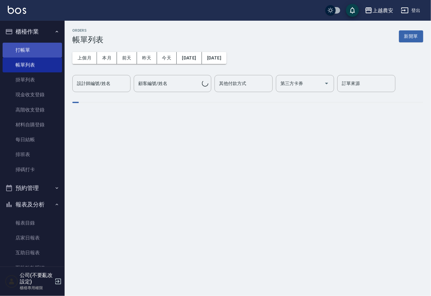
click at [26, 48] on link "打帳單" at bounding box center [32, 50] width 59 height 15
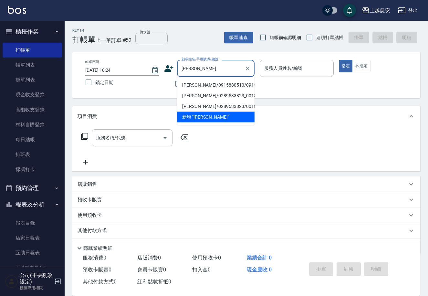
click at [215, 83] on li "[PERSON_NAME]/0915880510/0915880510" at bounding box center [216, 85] width 78 height 11
type input "[PERSON_NAME]/0915880510/0915880510"
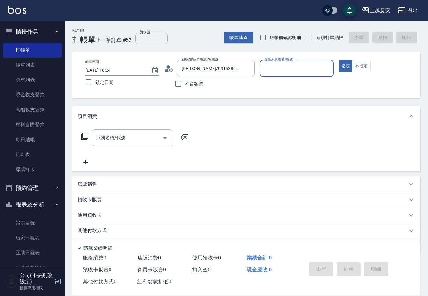
type input "Mia-M"
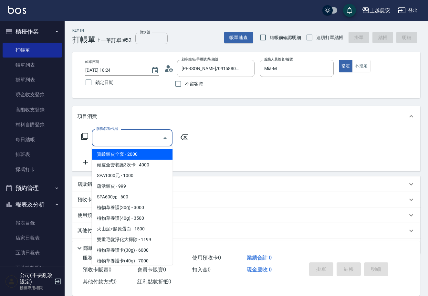
click at [130, 143] on input "服務名稱/代號" at bounding box center [127, 137] width 65 height 11
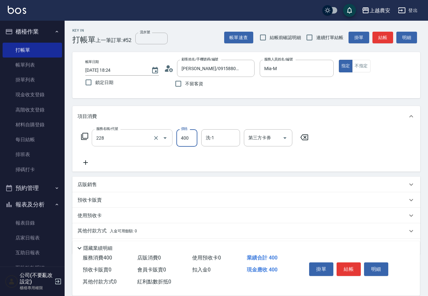
type input "洗髮(228)"
type input "500"
type input "團團-27"
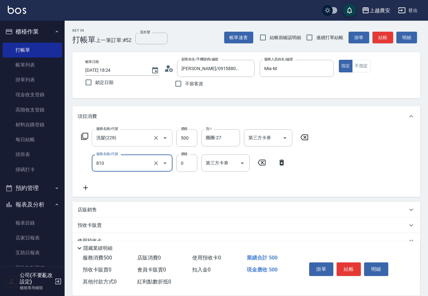
type input "頭皮護髮卡券使用(810)"
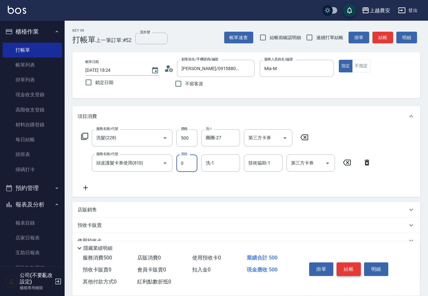
click at [347, 273] on button "結帳" at bounding box center [349, 269] width 24 height 14
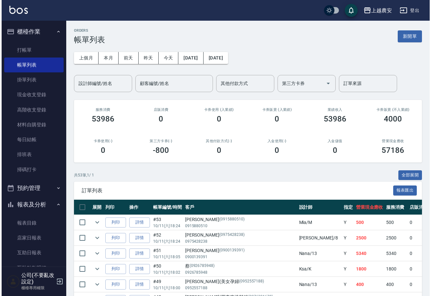
scroll to position [98, 0]
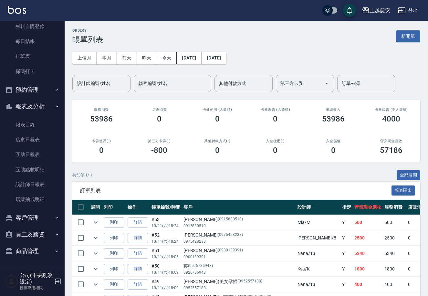
click at [25, 216] on button "客戶管理" at bounding box center [32, 217] width 59 height 17
click at [19, 229] on link "客戶列表" at bounding box center [32, 236] width 59 height 15
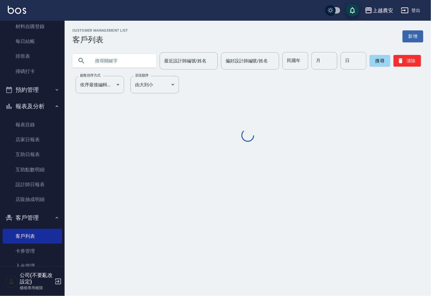
click at [104, 59] on input "text" at bounding box center [120, 60] width 61 height 17
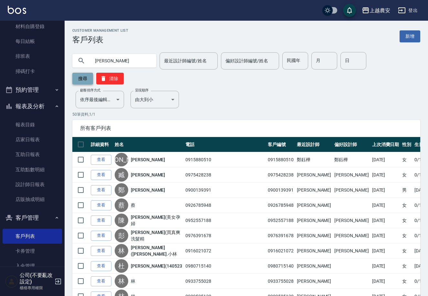
type input "[PERSON_NAME]"
click at [93, 73] on button "搜尋" at bounding box center [82, 79] width 21 height 12
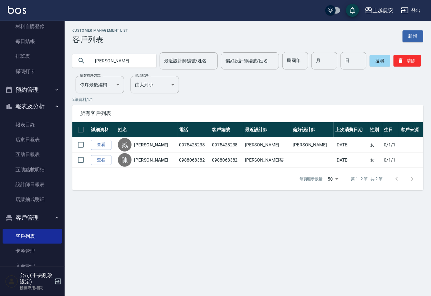
drag, startPoint x: 95, startPoint y: 159, endPoint x: 104, endPoint y: 144, distance: 17.4
click at [95, 159] on link "查看" at bounding box center [101, 160] width 21 height 10
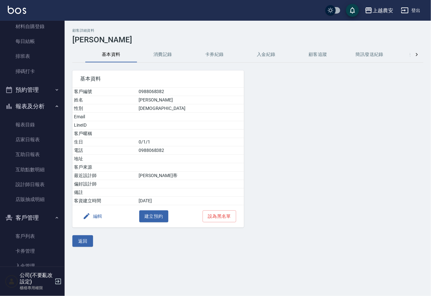
click at [155, 57] on button "消費記錄" at bounding box center [163, 55] width 52 height 16
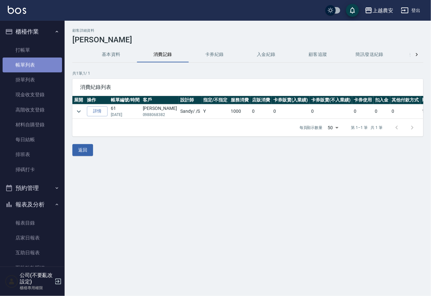
click at [36, 62] on link "帳單列表" at bounding box center [32, 65] width 59 height 15
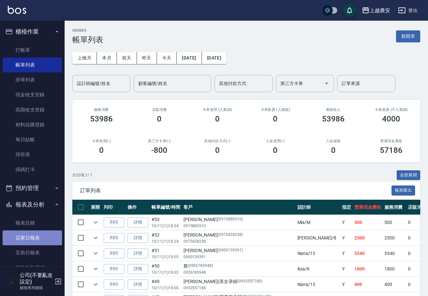
click at [37, 234] on link "店家日報表" at bounding box center [32, 237] width 59 height 15
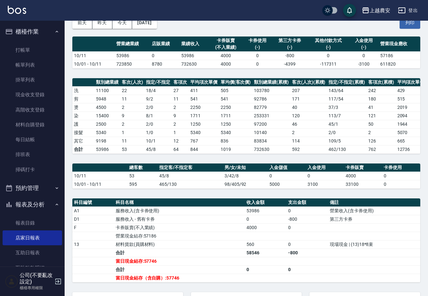
scroll to position [46, 0]
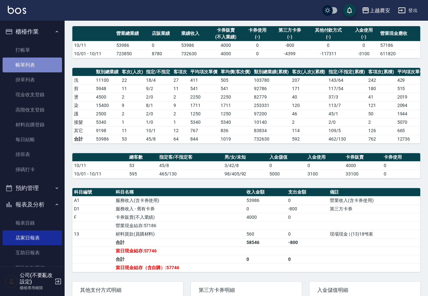
click at [32, 69] on link "帳單列表" at bounding box center [32, 65] width 59 height 15
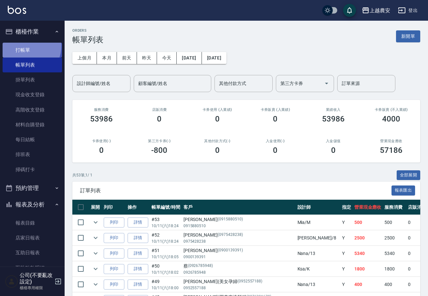
click at [24, 46] on link "打帳單" at bounding box center [32, 50] width 59 height 15
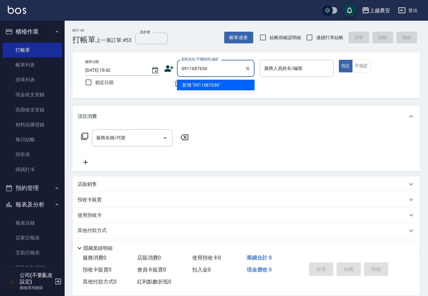
drag, startPoint x: 196, startPoint y: 85, endPoint x: 183, endPoint y: 81, distance: 14.2
click at [196, 85] on li "新增 "0911687636"" at bounding box center [216, 85] width 78 height 11
type input "0911687636"
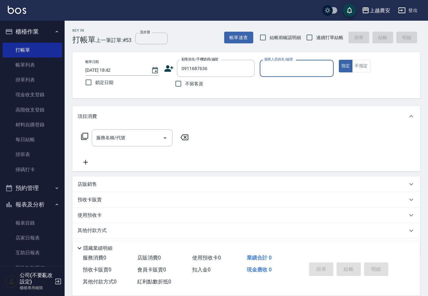
click at [167, 70] on icon at bounding box center [169, 68] width 9 height 6
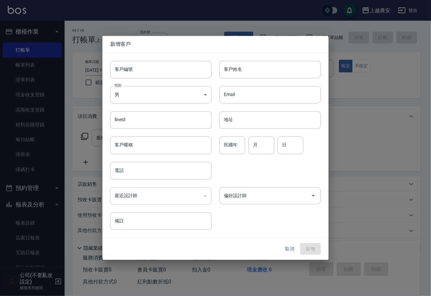
type input "0911687636"
click at [167, 70] on input "客戶編號" at bounding box center [160, 69] width 101 height 17
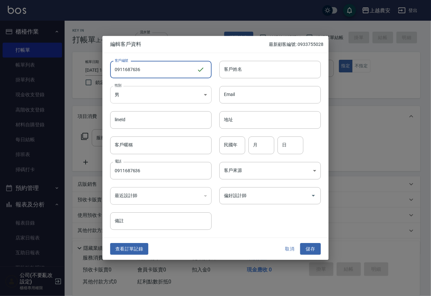
type input "0911687636"
click at [147, 94] on body "上越農安 登出 櫃檯作業 打帳單 帳單列表 掛單列表 現金收支登錄 高階收支登錄 材料自購登錄 每日結帳 排班表 掃碼打卡 預約管理 預約管理 單日預約紀錄 …" at bounding box center [215, 157] width 431 height 315
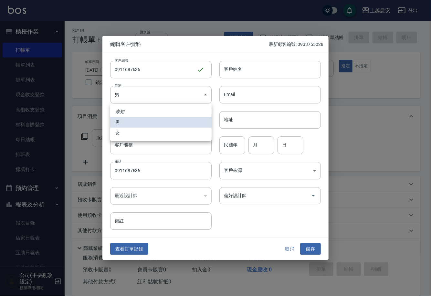
click at [142, 132] on li "女" at bounding box center [160, 133] width 101 height 11
type input "[DEMOGRAPHIC_DATA]"
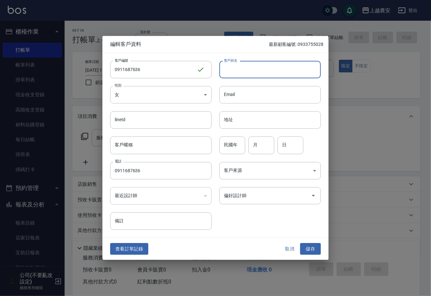
click at [241, 77] on input "客戶姓名" at bounding box center [269, 69] width 101 height 17
type input "陳"
click at [309, 250] on button "儲存" at bounding box center [310, 249] width 21 height 12
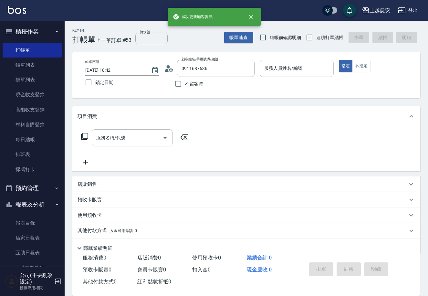
click at [294, 70] on input "服務人員姓名/編號" at bounding box center [297, 68] width 68 height 11
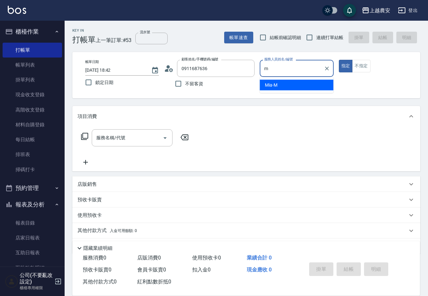
type input "Mia-M"
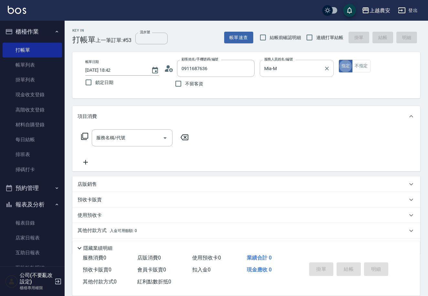
type button "true"
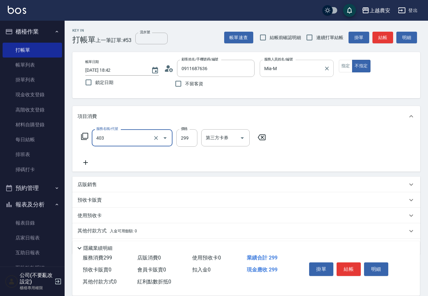
type input "剪髮(403)"
click at [348, 269] on button "結帳" at bounding box center [349, 269] width 24 height 14
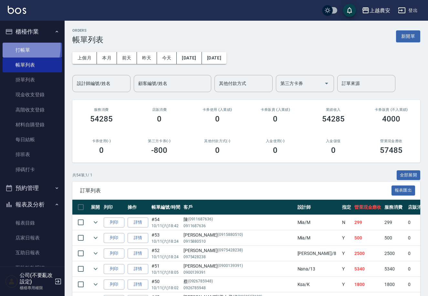
click at [13, 46] on link "打帳單" at bounding box center [32, 50] width 59 height 15
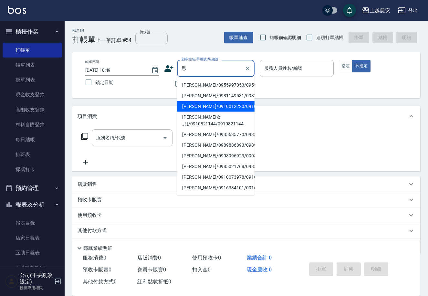
click at [197, 106] on li "劉思辰/0910012220/0910012220" at bounding box center [216, 106] width 78 height 11
type input "劉思辰/0910012220/0910012220"
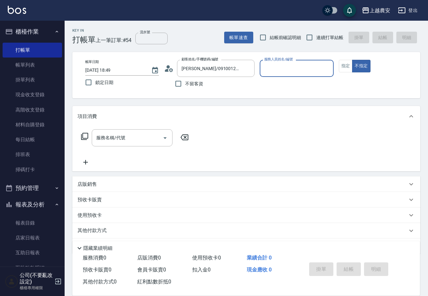
type input "美雅-B"
click at [350, 63] on button "指定" at bounding box center [346, 66] width 14 height 13
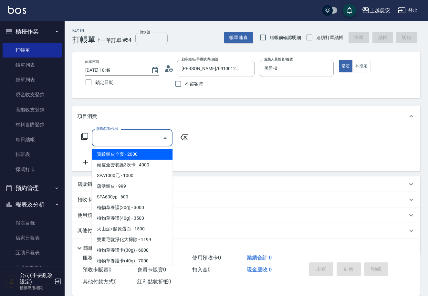
click at [151, 138] on input "服務名稱/代號" at bounding box center [127, 137] width 65 height 11
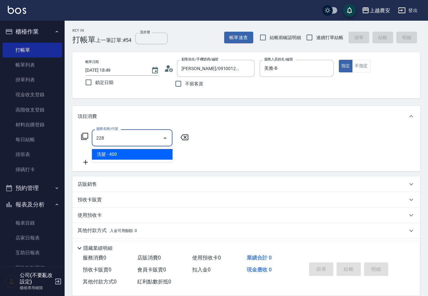
type input "洗髮(228)"
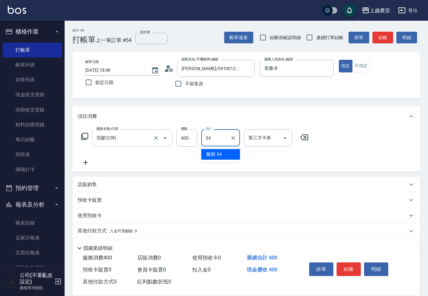
type input "酪梨-34"
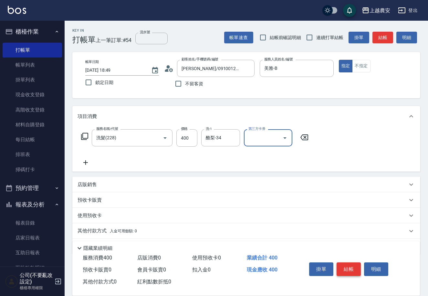
click at [352, 269] on button "結帳" at bounding box center [349, 269] width 24 height 14
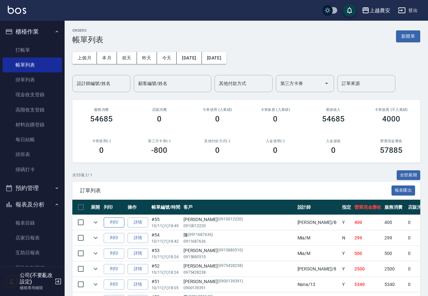
click at [114, 225] on button "列印" at bounding box center [114, 222] width 21 height 10
click at [50, 123] on link "材料自購登錄" at bounding box center [32, 124] width 59 height 15
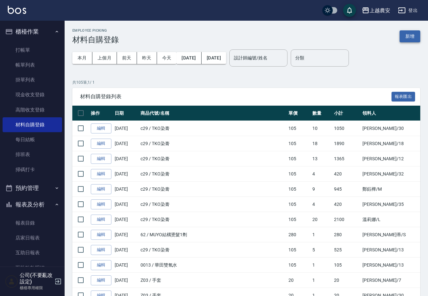
click at [417, 34] on button "新增" at bounding box center [410, 36] width 21 height 12
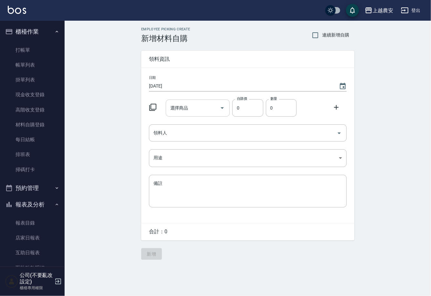
click at [187, 110] on div "選擇商品 選擇商品" at bounding box center [198, 108] width 64 height 17
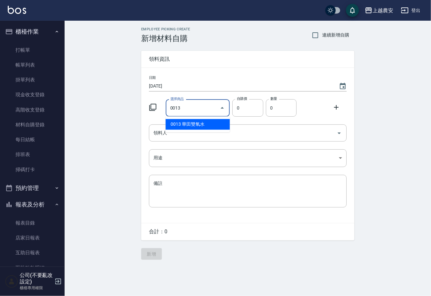
type input "華田雙氧水"
type input "105"
type input "1"
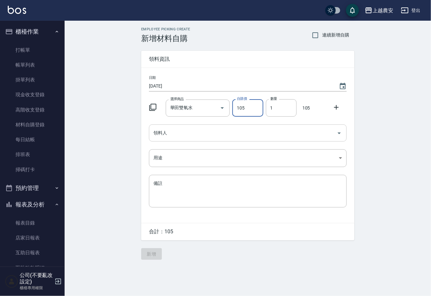
click at [181, 136] on input "領料人" at bounding box center [243, 132] width 182 height 11
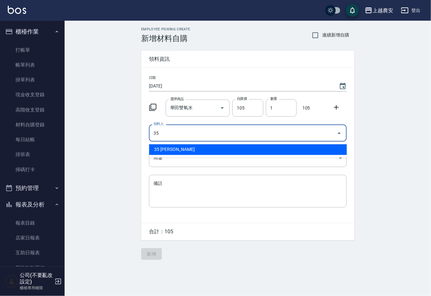
type input "35 巫芸瑄"
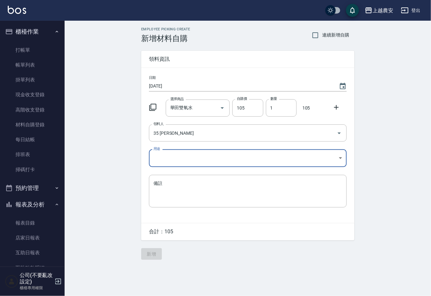
click at [158, 157] on body "上越農安 登出 櫃檯作業 打帳單 帳單列表 掛單列表 現金收支登錄 高階收支登錄 材料自購登錄 每日結帳 排班表 掃碼打卡 預約管理 預約管理 單日預約紀錄 …" at bounding box center [215, 148] width 431 height 296
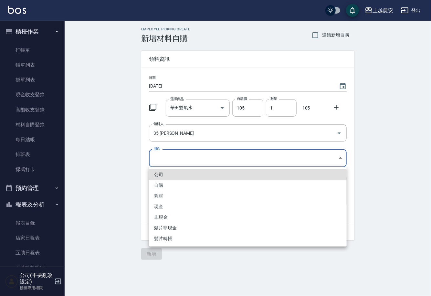
click at [163, 183] on li "自購" at bounding box center [248, 185] width 198 height 11
type input "自購"
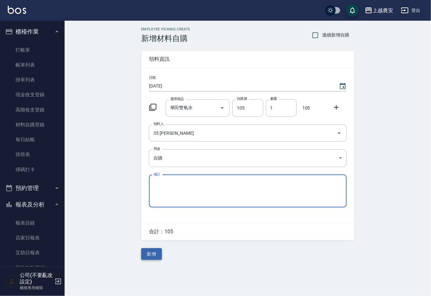
click at [148, 255] on button "新增" at bounding box center [151, 254] width 21 height 12
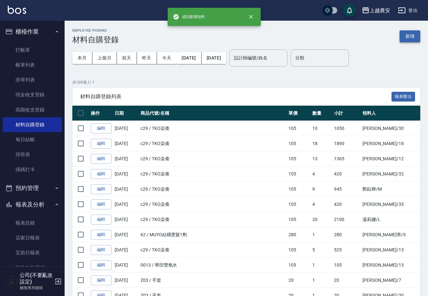
click at [406, 36] on button "新增" at bounding box center [410, 36] width 21 height 12
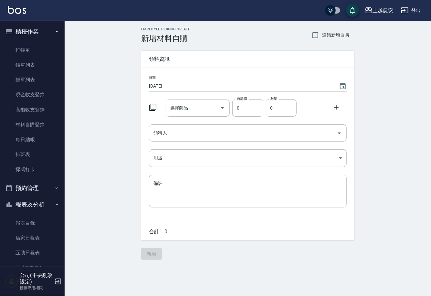
click at [177, 103] on div "選擇商品 選擇商品" at bounding box center [198, 108] width 64 height 17
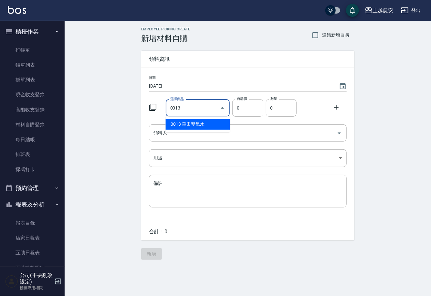
type input "華田雙氧水"
type input "105"
type input "1"
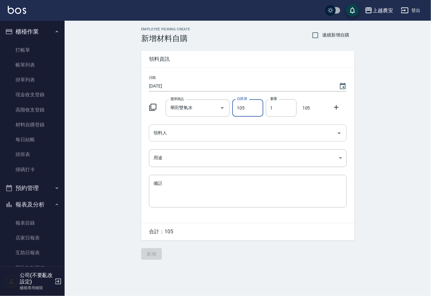
click at [177, 125] on div "領料人" at bounding box center [248, 132] width 198 height 17
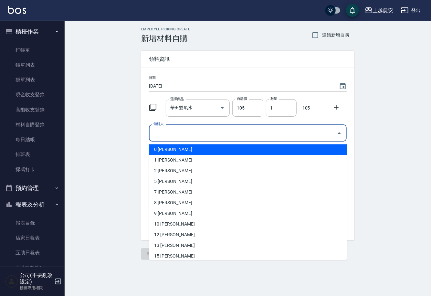
type input "k"
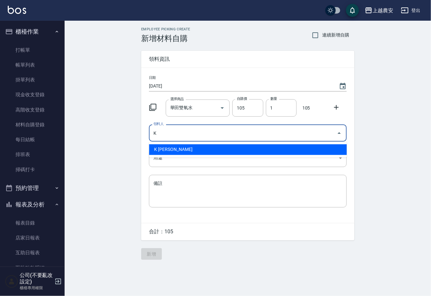
click at [173, 153] on li "K 林慧珊" at bounding box center [248, 149] width 198 height 11
type input "K 林慧珊"
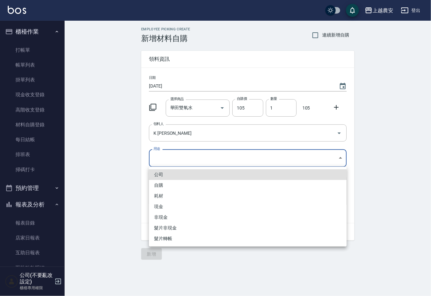
drag, startPoint x: 167, startPoint y: 157, endPoint x: 155, endPoint y: 185, distance: 31.1
click at [166, 159] on body "上越農安 登出 櫃檯作業 打帳單 帳單列表 掛單列表 現金收支登錄 高階收支登錄 材料自購登錄 每日結帳 排班表 掃碼打卡 預約管理 預約管理 單日預約紀錄 …" at bounding box center [215, 148] width 431 height 296
click at [155, 185] on li "自購" at bounding box center [248, 185] width 198 height 11
type input "自購"
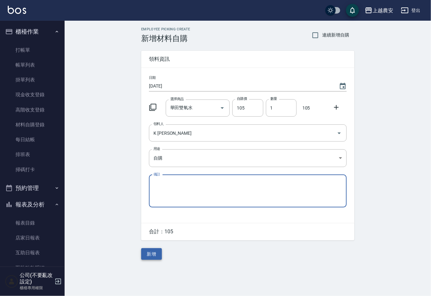
click at [154, 253] on button "新增" at bounding box center [151, 254] width 21 height 12
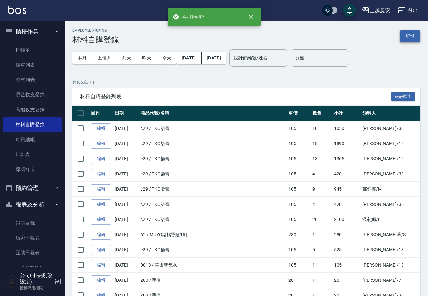
click at [415, 36] on button "新增" at bounding box center [410, 36] width 21 height 12
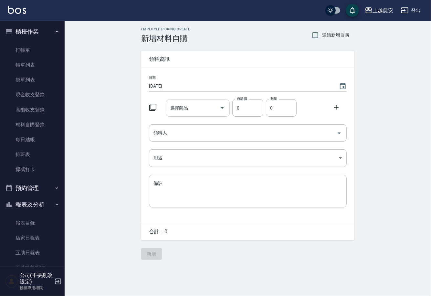
click at [217, 109] on input "選擇商品" at bounding box center [193, 107] width 49 height 11
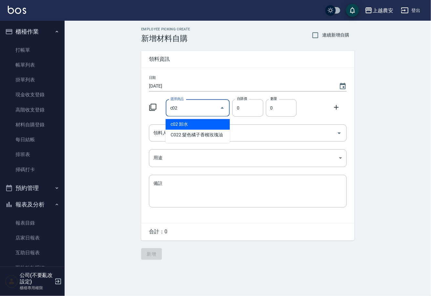
type input "卸水"
type input "80"
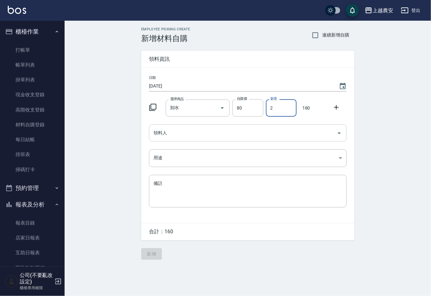
type input "2"
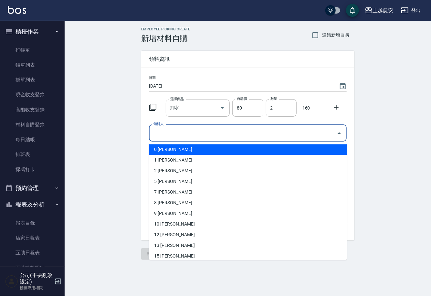
click at [205, 131] on input "領料人" at bounding box center [243, 132] width 182 height 11
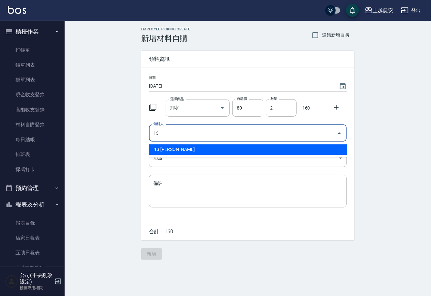
click at [179, 150] on li "13 張維庭" at bounding box center [248, 149] width 198 height 11
type input "13 張維庭"
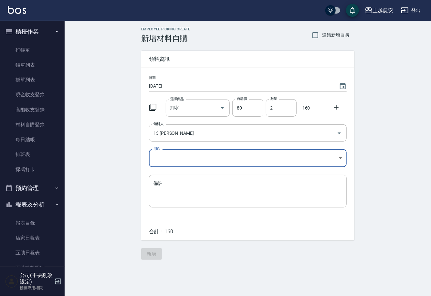
click at [163, 160] on body "上越農安 登出 櫃檯作業 打帳單 帳單列表 掛單列表 現金收支登錄 高階收支登錄 材料自購登錄 每日結帳 排班表 掃碼打卡 預約管理 預約管理 單日預約紀錄 …" at bounding box center [215, 148] width 431 height 296
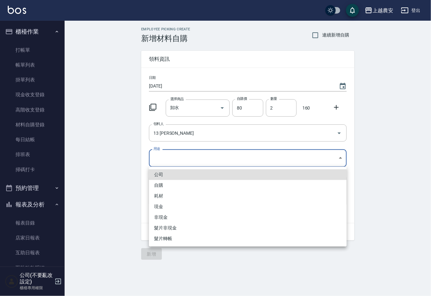
click at [162, 186] on li "自購" at bounding box center [248, 185] width 198 height 11
type input "自購"
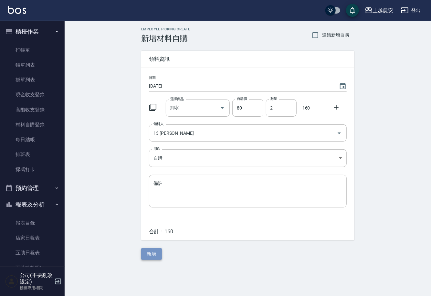
click at [151, 254] on button "新增" at bounding box center [151, 254] width 21 height 12
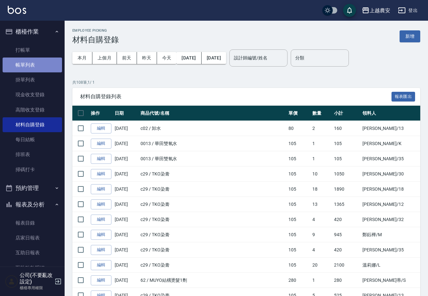
click at [38, 65] on link "帳單列表" at bounding box center [32, 65] width 59 height 15
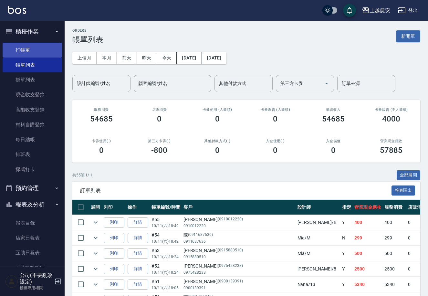
click at [20, 53] on link "打帳單" at bounding box center [32, 50] width 59 height 15
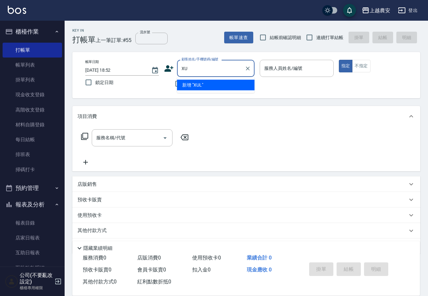
type input "X"
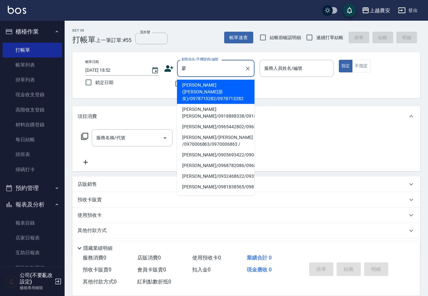
click at [199, 132] on li "廖小姐/廖 /0970006863/0970006863 /" at bounding box center [216, 140] width 78 height 17
type input "廖小姐/廖 /0970006863/0970006863 /"
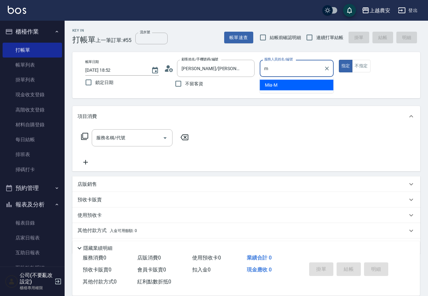
type input "Mia-M"
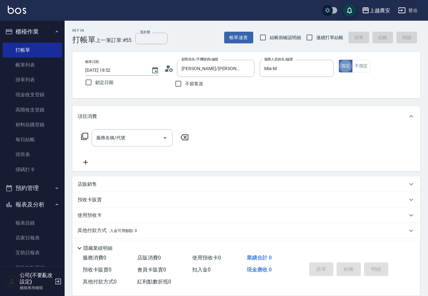
type button "true"
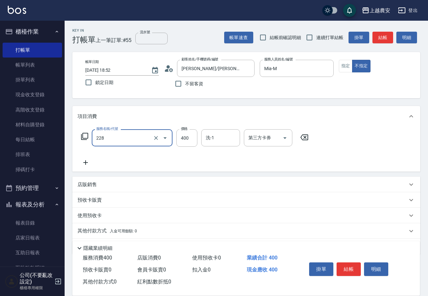
type input "洗髮(228)"
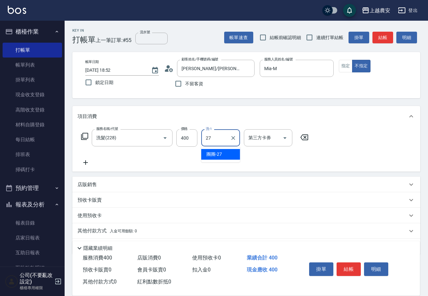
type input "團團-27"
click at [353, 270] on button "結帳" at bounding box center [349, 269] width 24 height 14
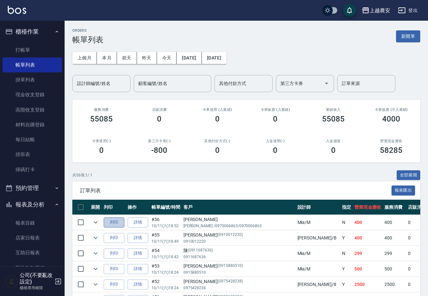
click at [118, 224] on button "列印" at bounding box center [114, 222] width 21 height 10
click at [43, 251] on link "互助日報表" at bounding box center [32, 252] width 59 height 15
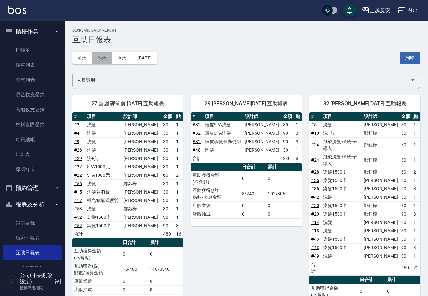
click at [99, 54] on button "昨天" at bounding box center [102, 58] width 20 height 12
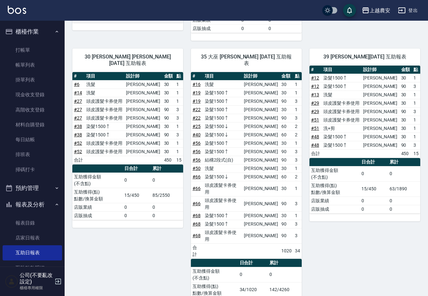
scroll to position [256, 0]
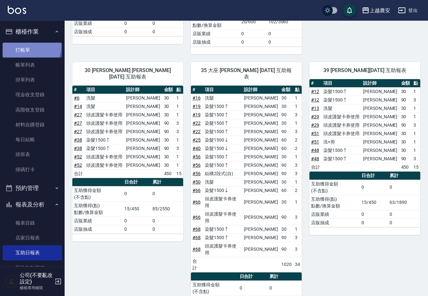
click at [26, 46] on link "打帳單" at bounding box center [32, 50] width 59 height 15
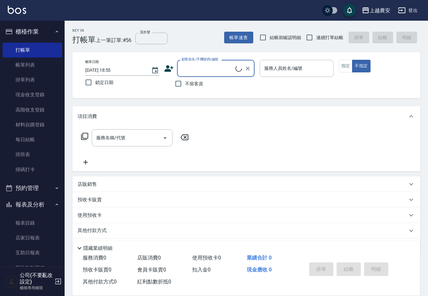
click at [43, 206] on button "報表及分析" at bounding box center [32, 204] width 59 height 17
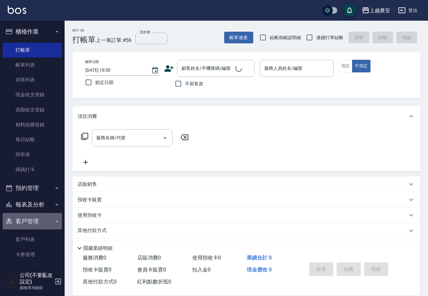
click at [39, 222] on button "客戶管理" at bounding box center [32, 221] width 59 height 17
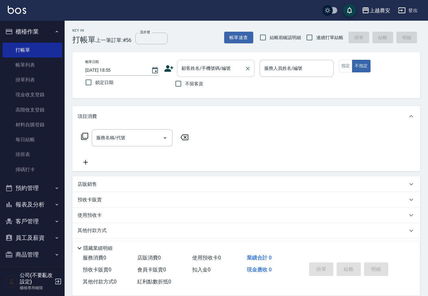
click at [206, 71] on input "顧客姓名/手機號碼/編號" at bounding box center [211, 68] width 62 height 11
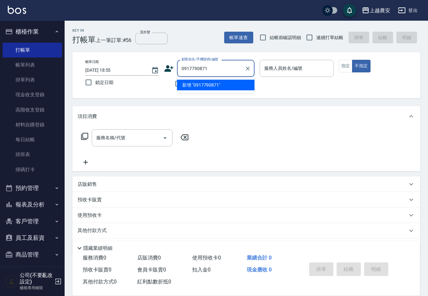
click at [199, 86] on li "新增 "0917790871"" at bounding box center [216, 85] width 78 height 11
type input "0917790871"
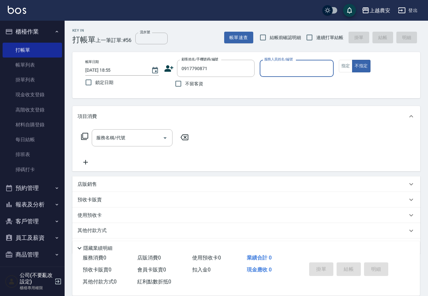
click at [167, 68] on icon at bounding box center [169, 68] width 9 height 6
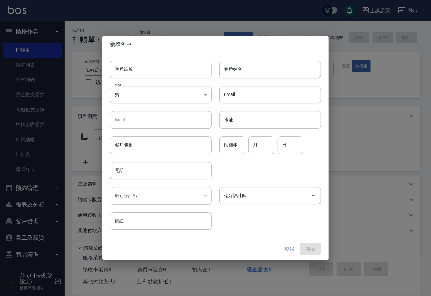
type input "0917790871"
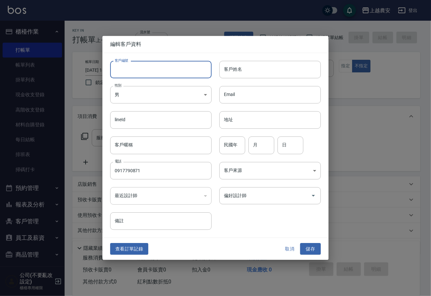
click at [167, 69] on input "客戶編號" at bounding box center [160, 69] width 101 height 17
type input "0917790871"
click at [154, 96] on body "上越農安 登出 櫃檯作業 打帳單 帳單列表 掛單列表 現金收支登錄 高階收支登錄 材料自購登錄 每日結帳 排班表 掃碼打卡 預約管理 預約管理 單日預約紀錄 …" at bounding box center [215, 157] width 431 height 315
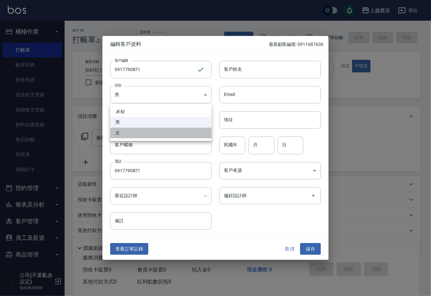
click at [150, 133] on li "女" at bounding box center [160, 133] width 101 height 11
type input "FEMALE"
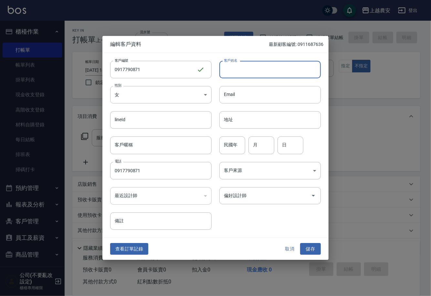
click at [263, 77] on input "客戶姓名" at bounding box center [269, 69] width 101 height 17
type input "陳"
drag, startPoint x: 312, startPoint y: 247, endPoint x: 314, endPoint y: 180, distance: 66.3
click at [312, 247] on button "儲存" at bounding box center [310, 249] width 21 height 12
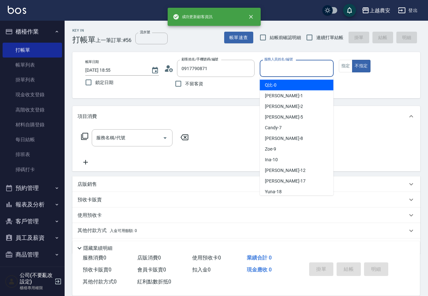
click at [275, 70] on input "服務人員姓名/編號" at bounding box center [297, 68] width 68 height 11
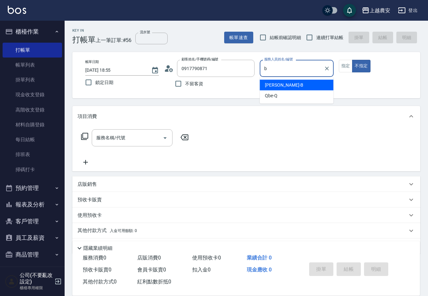
type input "美雅-B"
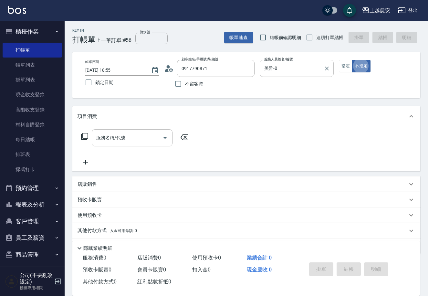
type button "false"
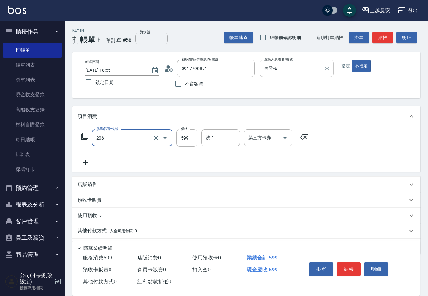
type input "洗+剪(206)"
click at [349, 264] on button "結帳" at bounding box center [349, 269] width 24 height 14
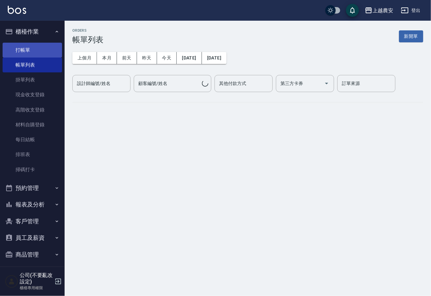
click at [25, 50] on link "打帳單" at bounding box center [32, 50] width 59 height 15
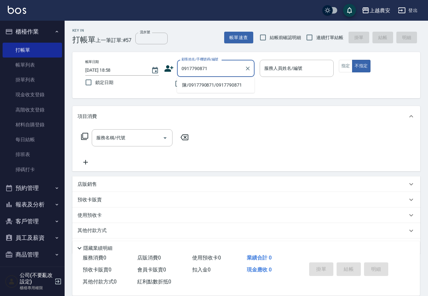
click at [224, 84] on li "陳/0917790871/0917790871" at bounding box center [216, 85] width 78 height 11
type input "陳/0917790871/0917790871"
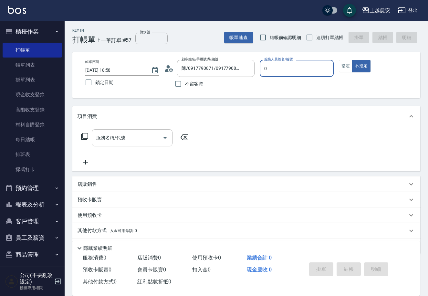
type input "Q比-0"
type button "false"
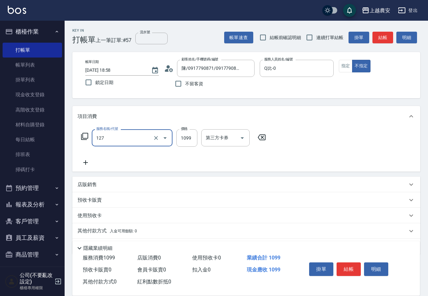
type input "蘊活頭皮(送養髮液)(127)"
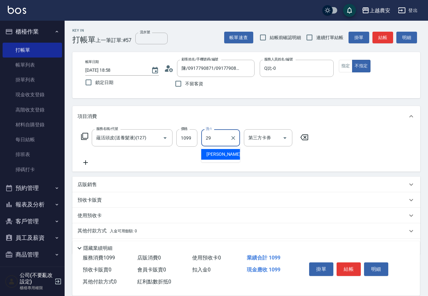
type input "楊馨茹-29"
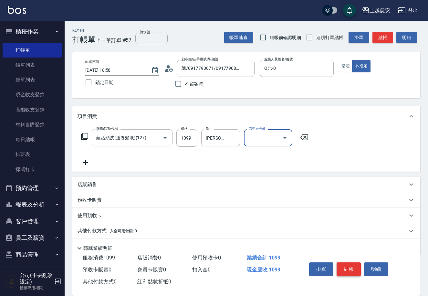
click at [359, 268] on button "結帳" at bounding box center [349, 269] width 24 height 14
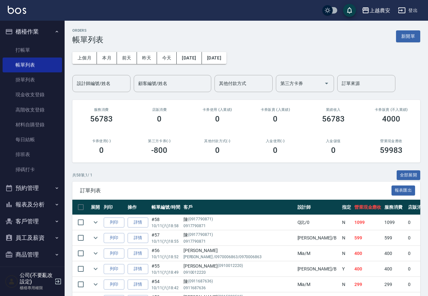
scroll to position [4, 0]
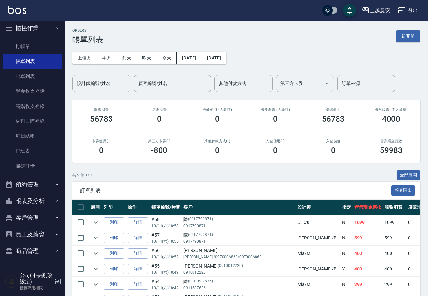
click at [30, 247] on button "商品管理" at bounding box center [32, 251] width 59 height 17
click at [59, 258] on nav "櫃檯作業 打帳單 帳單列表 掛單列表 現金收支登錄 高階收支登錄 材料自購登錄 每日結帳 排班表 掃碼打卡 預約管理 預約管理 單日預約紀錄 單週預約紀錄 報…" at bounding box center [32, 144] width 65 height 246
click at [61, 258] on nav "櫃檯作業 打帳單 帳單列表 掛單列表 現金收支登錄 高階收支登錄 材料自購登錄 每日結帳 排班表 掃碼打卡 預約管理 預約管理 單日預約紀錄 單週預約紀錄 報…" at bounding box center [32, 144] width 65 height 246
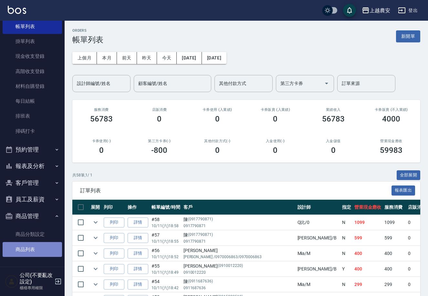
click at [36, 248] on link "商品列表" at bounding box center [32, 249] width 59 height 15
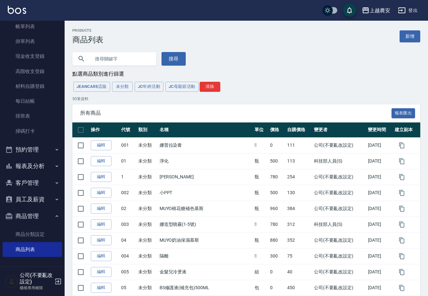
click at [121, 58] on input "text" at bounding box center [120, 58] width 61 height 17
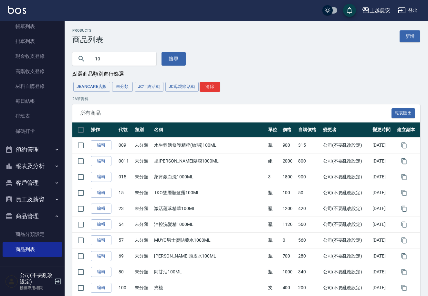
type input "1"
type input "粉"
click at [173, 62] on button "搜尋" at bounding box center [174, 59] width 24 height 14
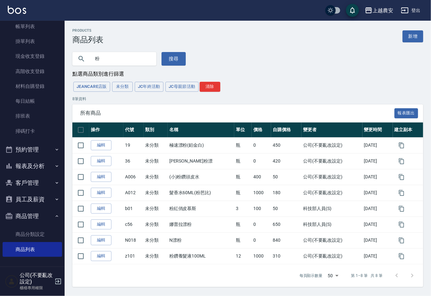
click at [65, 27] on div "Products 商品列表 新增 粉 搜尋 點選商品類別進行篩選 JeanCare店販 未分類 JC年終活動 JC母親節活動 清除 8 筆資料 所有商品 報表…" at bounding box center [248, 158] width 366 height 274
click at [65, 28] on div "櫃檯作業 打帳單 帳單列表 掛單列表 現金收支登錄 高階收支登錄 材料自購登錄 每日結帳 排班表 掃碼打卡 預約管理 預約管理 單日預約紀錄 單週預約紀錄 報…" at bounding box center [32, 158] width 65 height 275
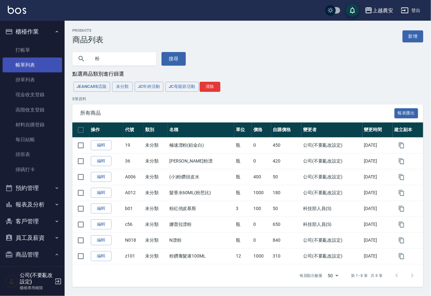
click at [21, 66] on link "帳單列表" at bounding box center [32, 65] width 59 height 15
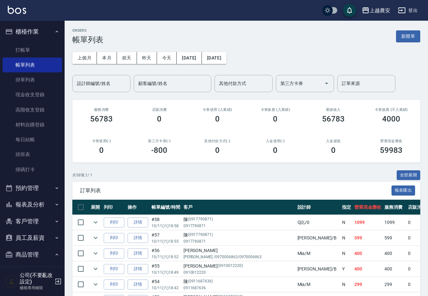
click at [33, 209] on button "報表及分析" at bounding box center [32, 204] width 59 height 17
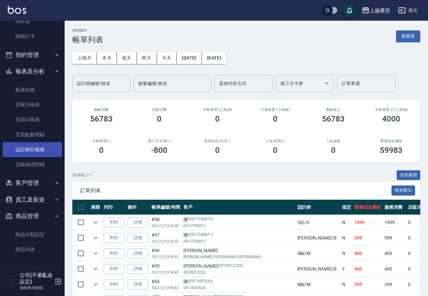
click at [46, 147] on link "設計師日報表" at bounding box center [32, 149] width 59 height 15
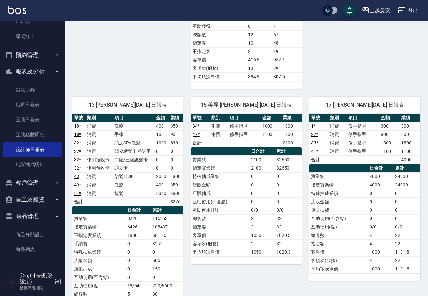
scroll to position [282, 0]
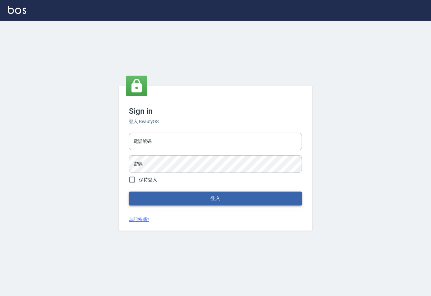
click at [217, 199] on button "登入" at bounding box center [215, 199] width 173 height 14
type input "0225929166"
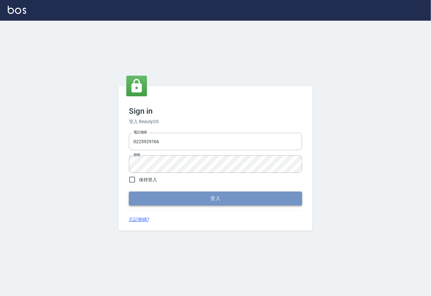
click at [217, 199] on button "登入" at bounding box center [215, 199] width 173 height 14
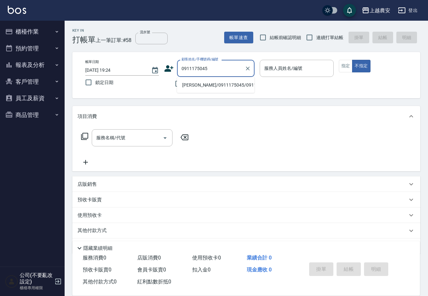
click at [208, 89] on li "陳冠儒/0911175045/0911175045" at bounding box center [216, 85] width 78 height 11
type input "陳冠儒/0911175045/0911175045"
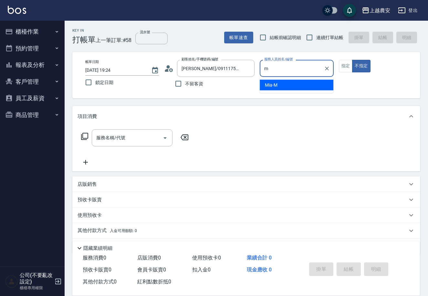
type input "Mia-M"
type button "false"
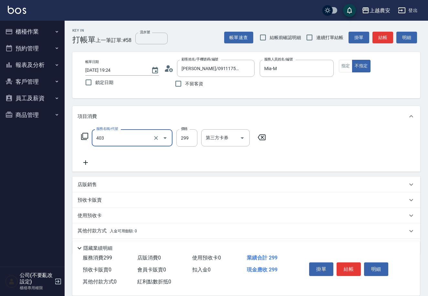
type input "剪髮(403)"
click at [358, 267] on button "結帳" at bounding box center [349, 269] width 24 height 14
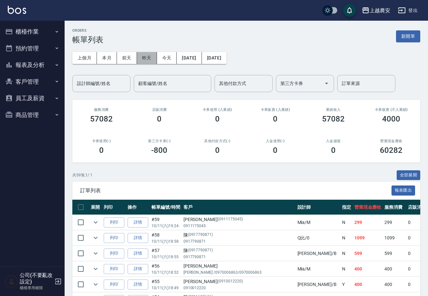
click at [147, 57] on button "昨天" at bounding box center [147, 58] width 20 height 12
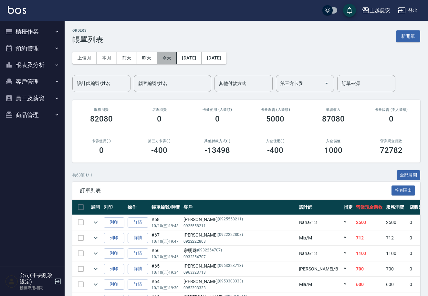
click at [165, 56] on button "今天" at bounding box center [167, 58] width 20 height 12
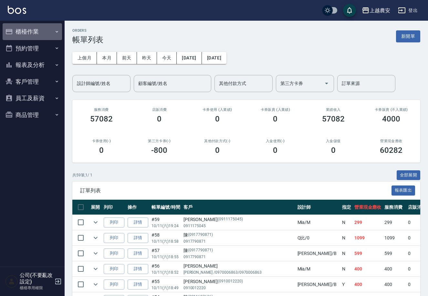
click at [28, 35] on button "櫃檯作業" at bounding box center [32, 31] width 59 height 17
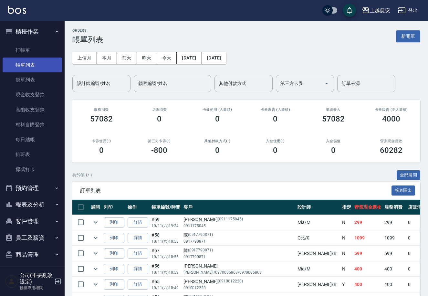
click at [22, 68] on link "帳單列表" at bounding box center [32, 65] width 59 height 15
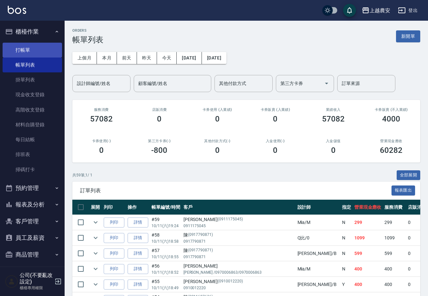
click at [29, 48] on link "打帳單" at bounding box center [32, 50] width 59 height 15
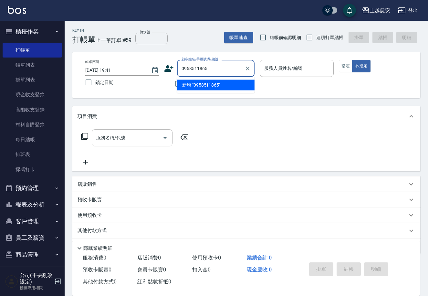
click at [198, 88] on li "新增 "0958511865"" at bounding box center [216, 85] width 78 height 11
type input "0958511865"
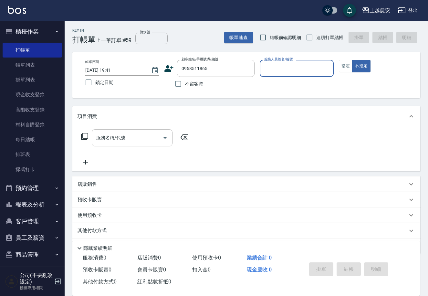
click at [165, 70] on icon at bounding box center [169, 68] width 9 height 6
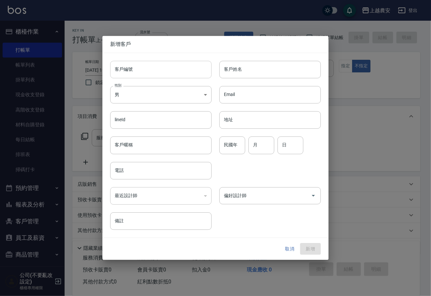
type input "0958511865"
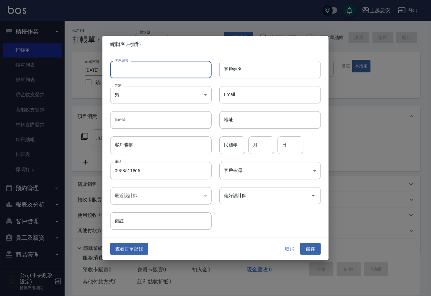
click at [163, 69] on input "客戶編號" at bounding box center [160, 69] width 101 height 17
type input "0958511865"
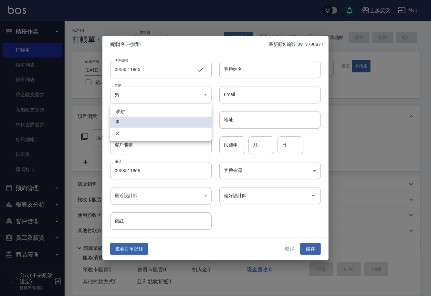
click at [145, 96] on body "上越農安 登出 櫃檯作業 打帳單 帳單列表 掛單列表 現金收支登錄 高階收支登錄 材料自購登錄 每日結帳 排班表 掃碼打卡 預約管理 預約管理 單日預約紀錄 …" at bounding box center [215, 157] width 431 height 315
click at [139, 137] on li "女" at bounding box center [160, 133] width 101 height 11
type input "[DEMOGRAPHIC_DATA]"
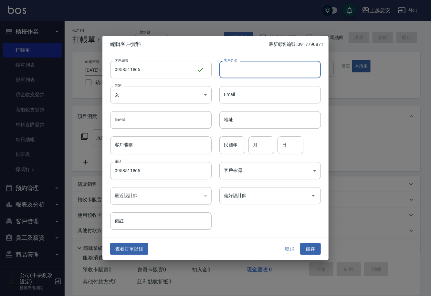
click at [238, 67] on input "客戶姓名" at bounding box center [269, 69] width 101 height 17
type input "林"
drag, startPoint x: 316, startPoint y: 248, endPoint x: 309, endPoint y: 186, distance: 62.7
click at [316, 248] on button "儲存" at bounding box center [310, 249] width 21 height 12
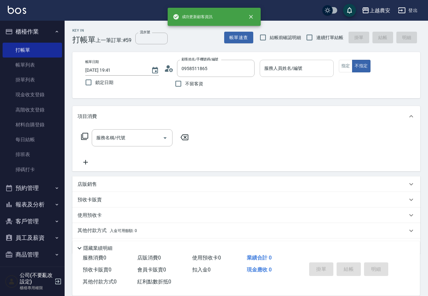
click at [281, 66] on div "服務人員姓名/編號 服務人員姓名/編號" at bounding box center [297, 68] width 74 height 17
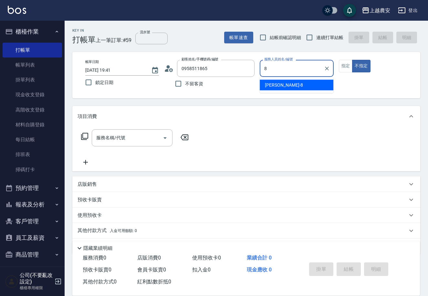
type input "[PERSON_NAME]-8"
type button "false"
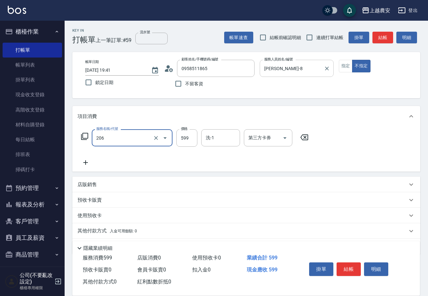
type input "洗+剪(206)"
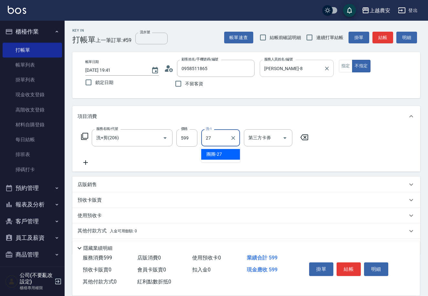
type input "團團-27"
click at [344, 272] on button "結帳" at bounding box center [349, 269] width 24 height 14
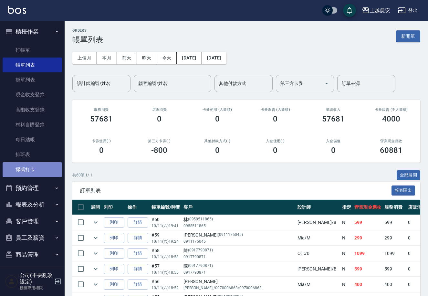
click at [36, 169] on link "掃碼打卡" at bounding box center [32, 169] width 59 height 15
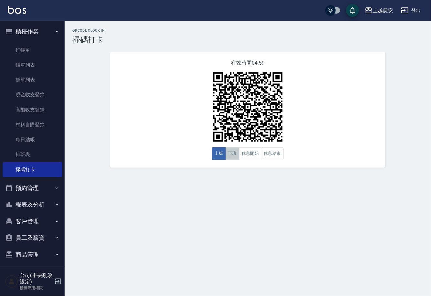
click at [230, 150] on button "下班" at bounding box center [233, 153] width 14 height 13
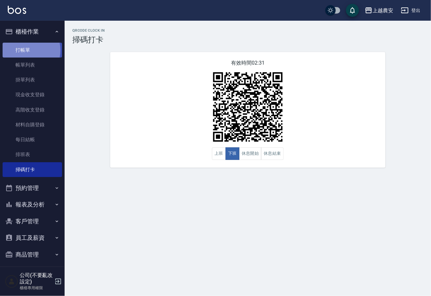
click at [23, 50] on link "打帳單" at bounding box center [32, 50] width 59 height 15
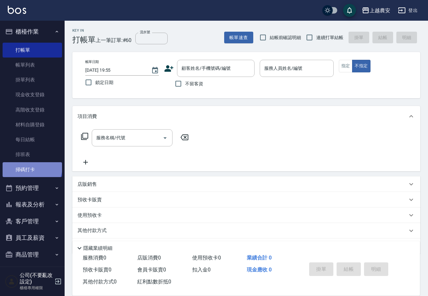
click at [31, 167] on link "掃碼打卡" at bounding box center [32, 169] width 59 height 15
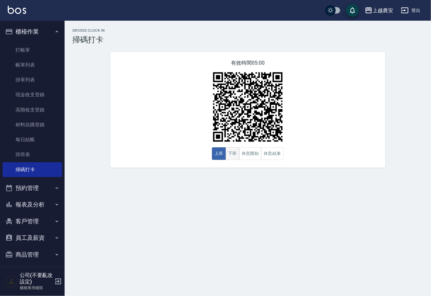
click at [235, 153] on button "下班" at bounding box center [233, 153] width 14 height 13
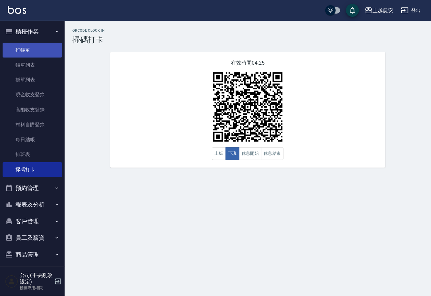
click at [29, 50] on link "打帳單" at bounding box center [32, 50] width 59 height 15
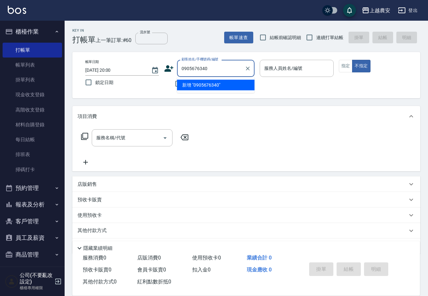
drag, startPoint x: 206, startPoint y: 86, endPoint x: 160, endPoint y: 78, distance: 46.2
click at [204, 85] on li "新增 "0905676340"" at bounding box center [216, 85] width 78 height 11
type input "0905676340"
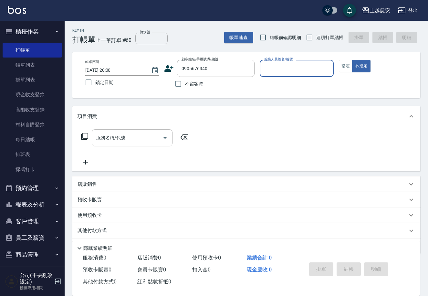
click at [167, 66] on icon at bounding box center [169, 68] width 9 height 6
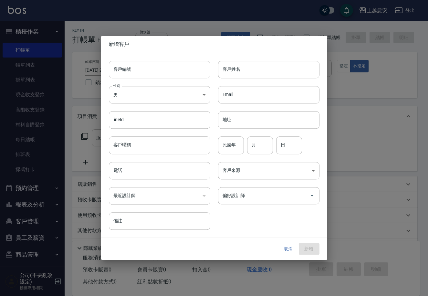
click at [167, 75] on input "客戶編號" at bounding box center [159, 69] width 101 height 17
type input "0905676340"
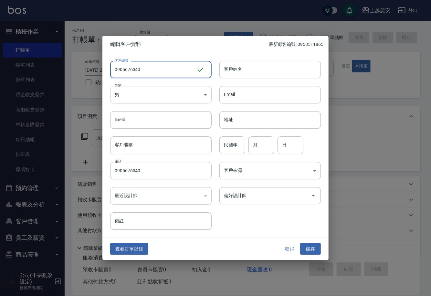
type input "0905676340"
click at [158, 95] on body "上越農安 登出 櫃檯作業 打帳單 帳單列表 掛單列表 現金收支登錄 高階收支登錄 材料自購登錄 每日結帳 排班表 掃碼打卡 預約管理 預約管理 單日預約紀錄 …" at bounding box center [215, 157] width 431 height 315
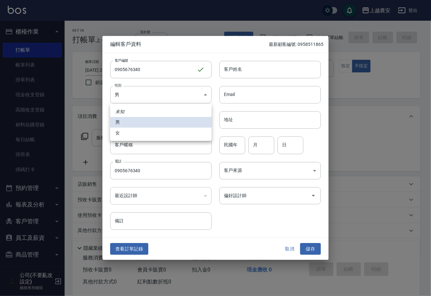
click at [146, 135] on li "女" at bounding box center [160, 133] width 101 height 11
type input "[DEMOGRAPHIC_DATA]"
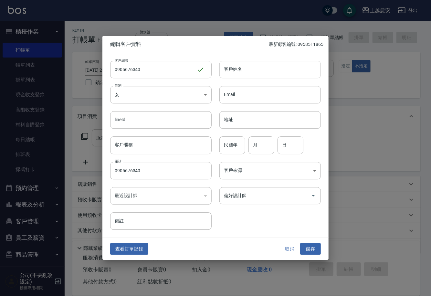
click at [269, 70] on input "客戶姓名" at bounding box center [269, 69] width 101 height 17
type input "曾"
click at [308, 249] on button "儲存" at bounding box center [310, 249] width 21 height 12
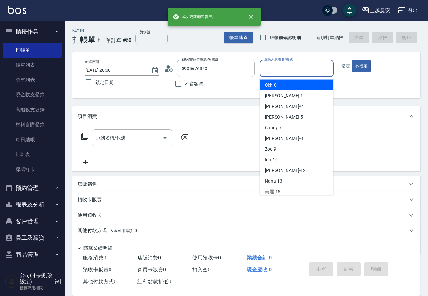
click at [283, 69] on input "服務人員姓名/編號" at bounding box center [297, 68] width 68 height 11
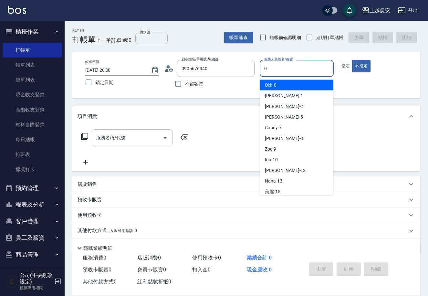
type input "Q比-0"
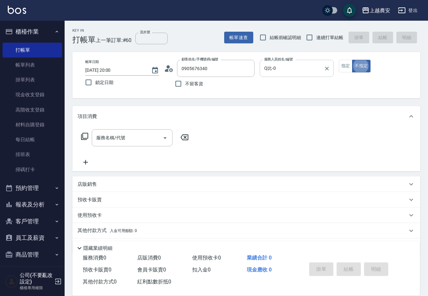
type button "false"
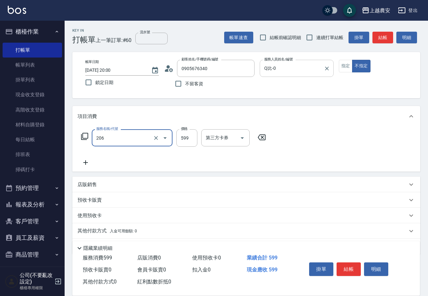
type input "洗+剪(206)"
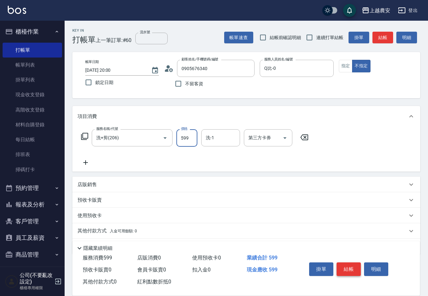
click at [351, 273] on button "結帳" at bounding box center [349, 269] width 24 height 14
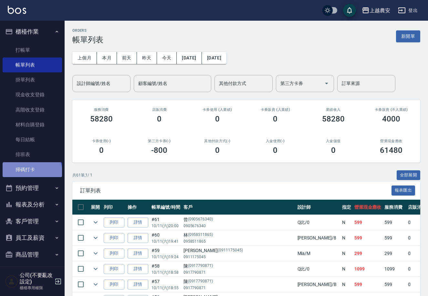
click at [31, 172] on link "掃碼打卡" at bounding box center [32, 169] width 59 height 15
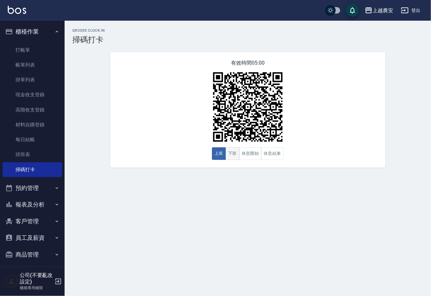
click at [233, 158] on button "下班" at bounding box center [233, 153] width 14 height 13
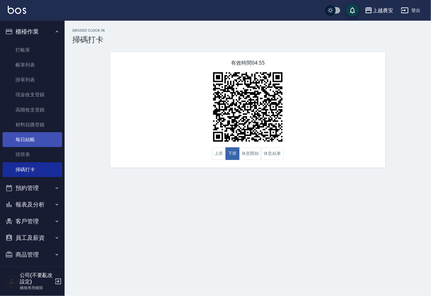
click at [25, 139] on link "每日結帳" at bounding box center [32, 139] width 59 height 15
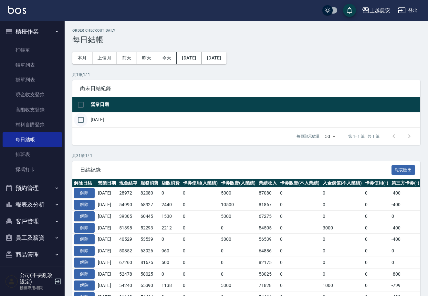
click at [82, 119] on input "checkbox" at bounding box center [81, 120] width 14 height 14
checkbox input "true"
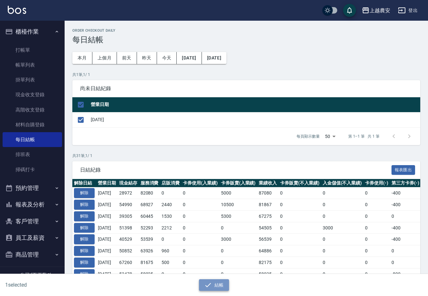
click at [214, 288] on button "結帳" at bounding box center [214, 285] width 30 height 12
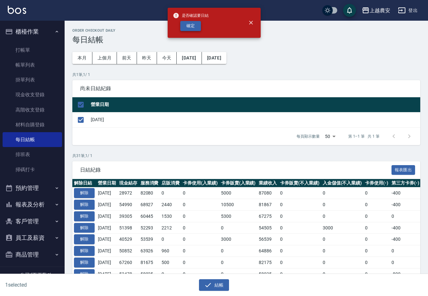
click at [195, 26] on button "確定" at bounding box center [190, 26] width 21 height 10
checkbox input "false"
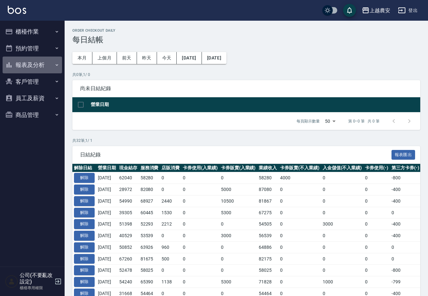
click at [28, 63] on button "報表及分析" at bounding box center [32, 65] width 59 height 17
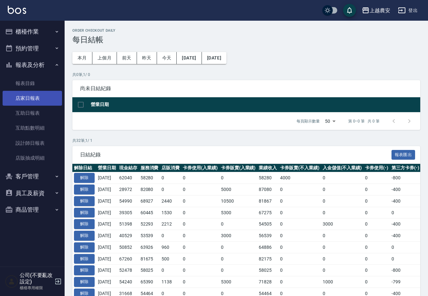
click at [30, 98] on link "店家日報表" at bounding box center [32, 98] width 59 height 15
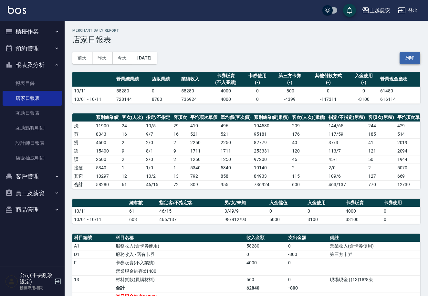
click at [416, 57] on button "列印" at bounding box center [410, 58] width 21 height 12
click at [23, 30] on button "櫃檯作業" at bounding box center [32, 31] width 59 height 17
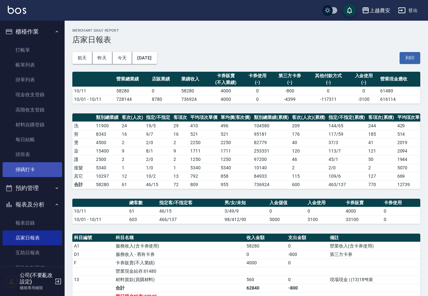
click at [36, 168] on link "掃碼打卡" at bounding box center [32, 169] width 59 height 15
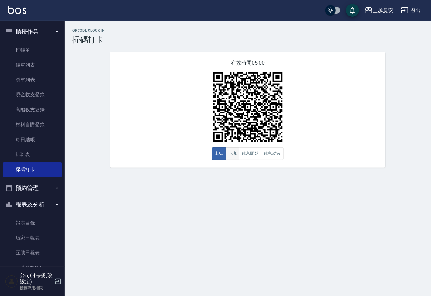
click at [231, 152] on button "下班" at bounding box center [233, 153] width 14 height 13
